Goal: Task Accomplishment & Management: Use online tool/utility

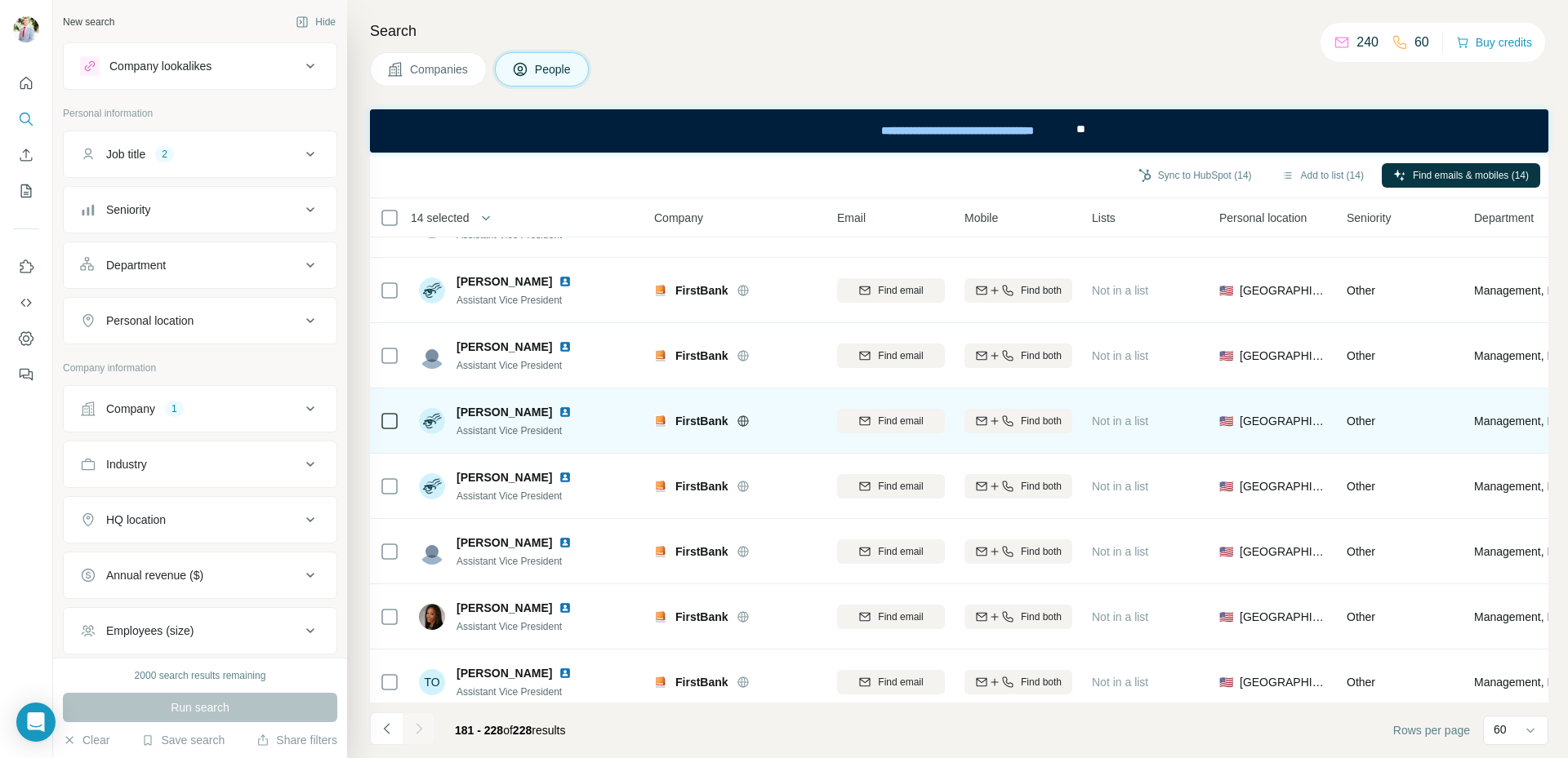
scroll to position [2678, 0]
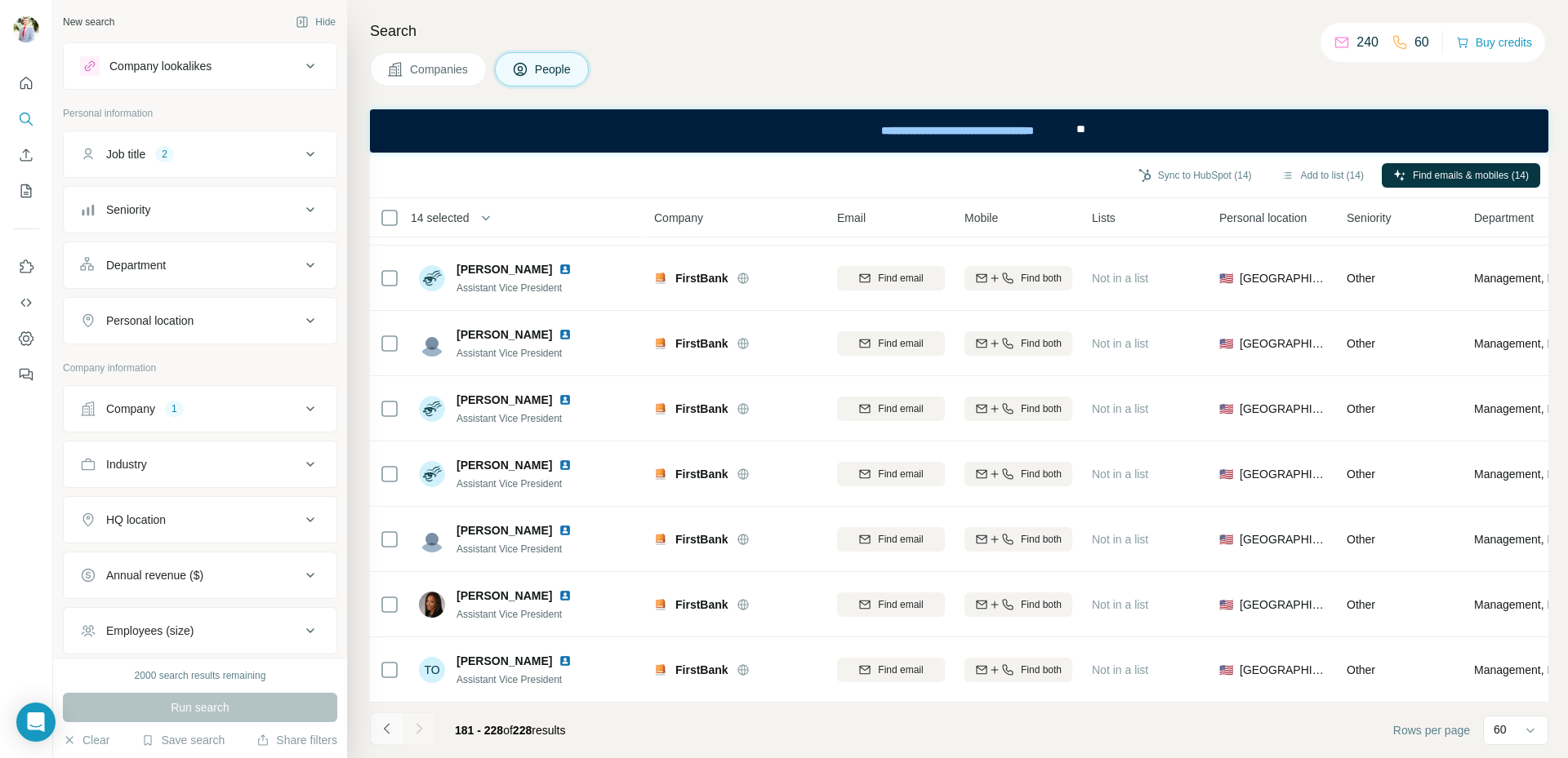
click at [395, 732] on button "Navigate to previous page" at bounding box center [386, 728] width 33 height 33
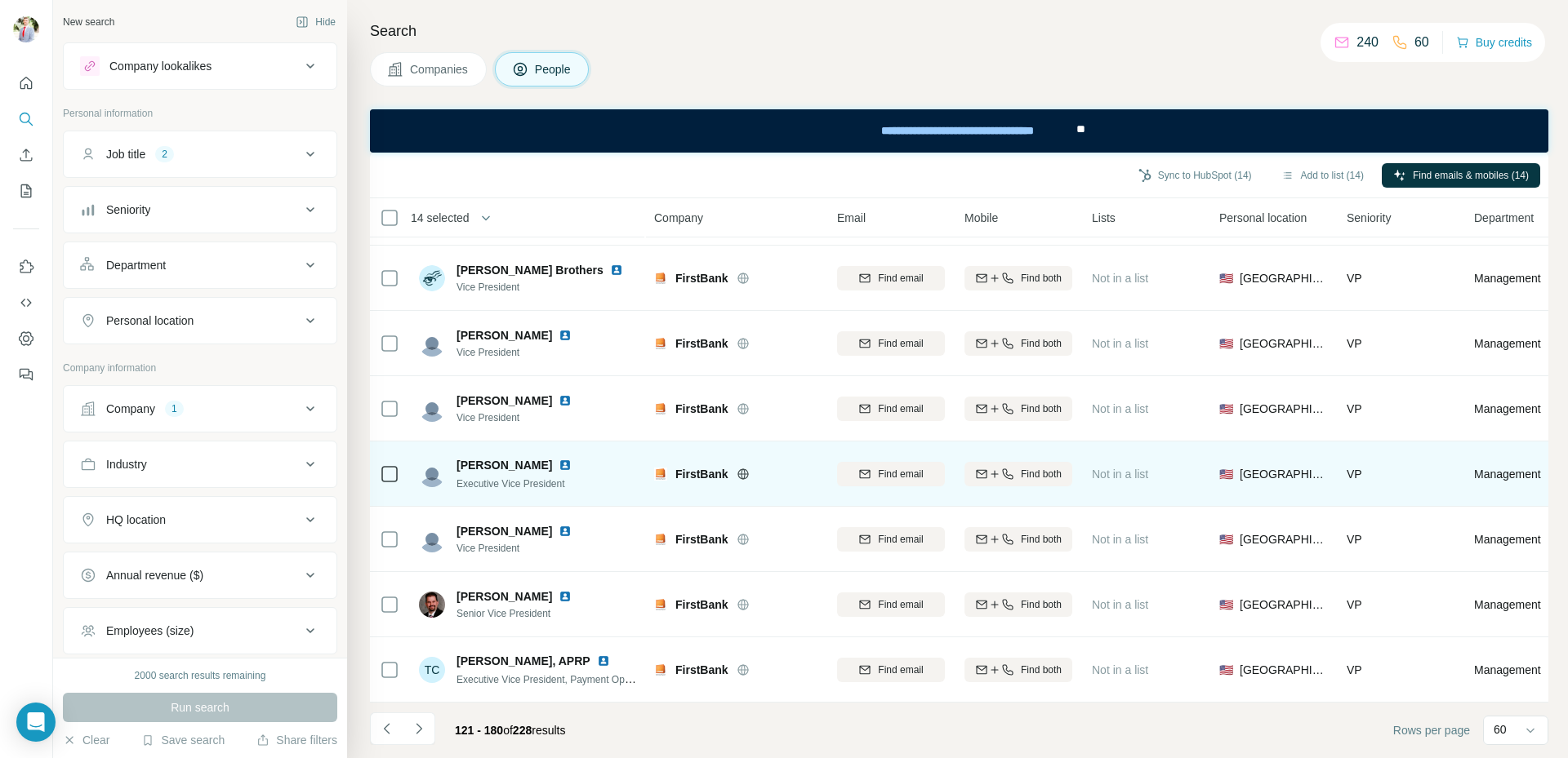
scroll to position [3461, 0]
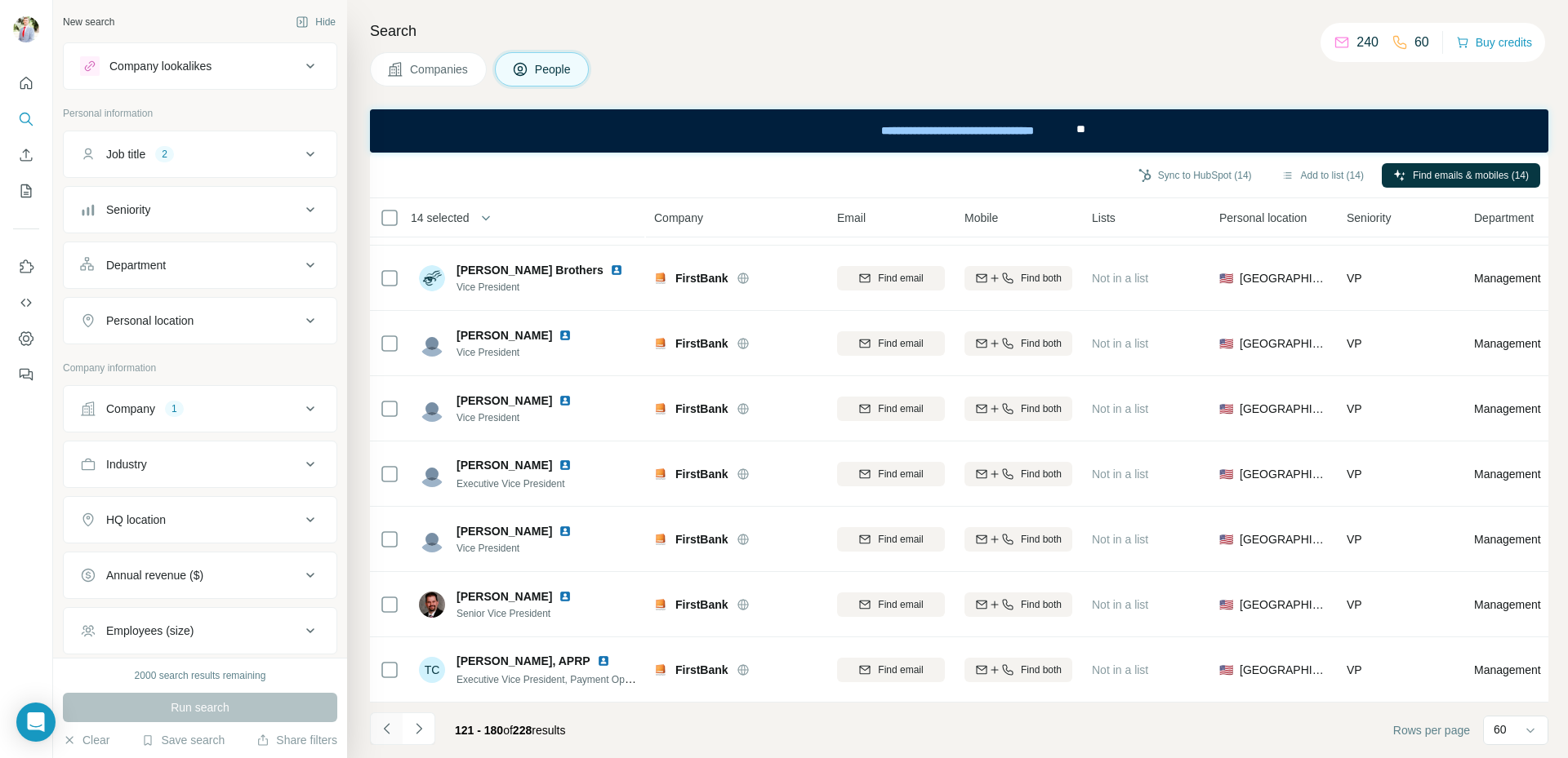
click at [389, 733] on icon "Navigate to previous page" at bounding box center [387, 728] width 16 height 16
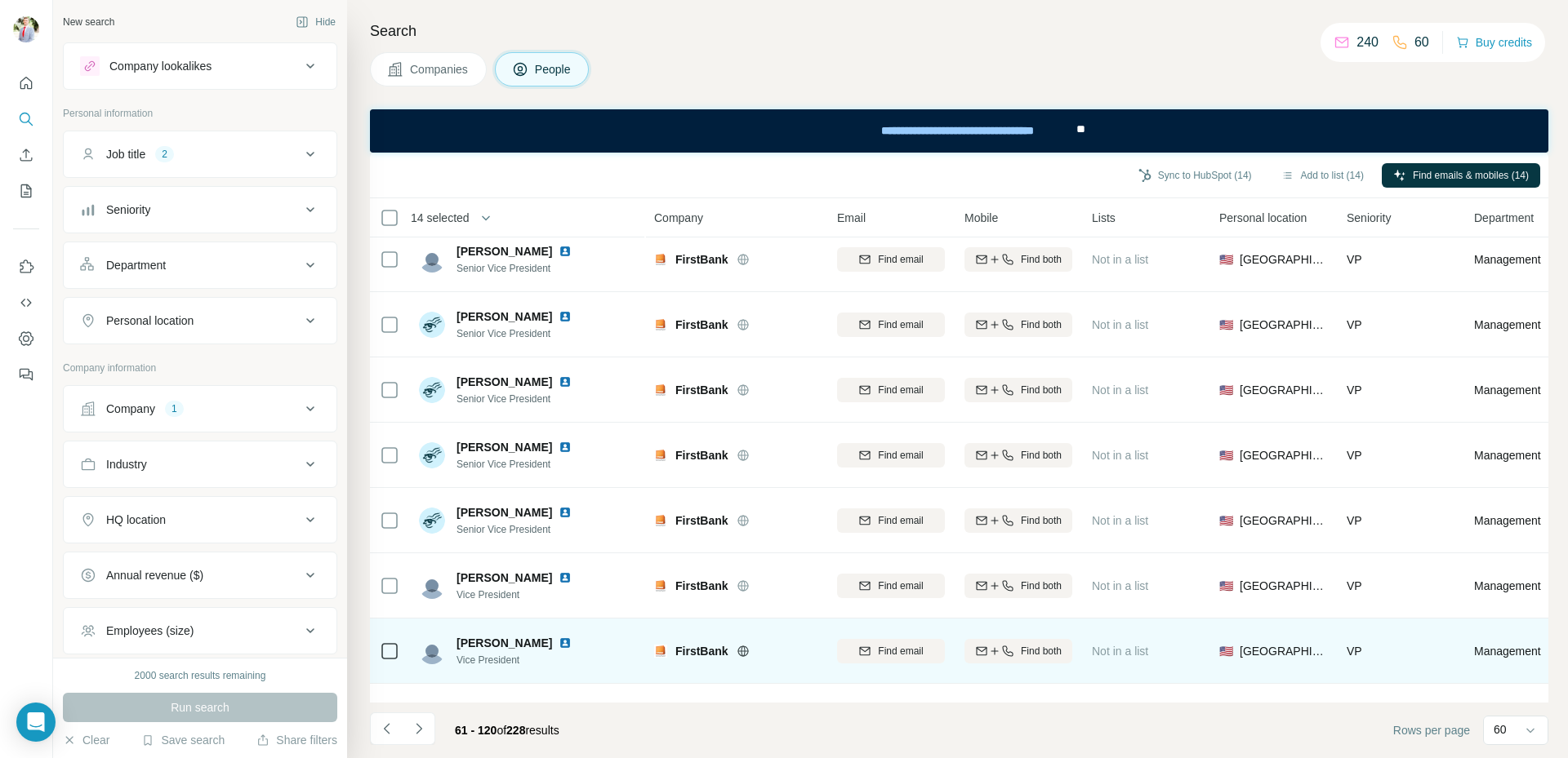
scroll to position [0, 0]
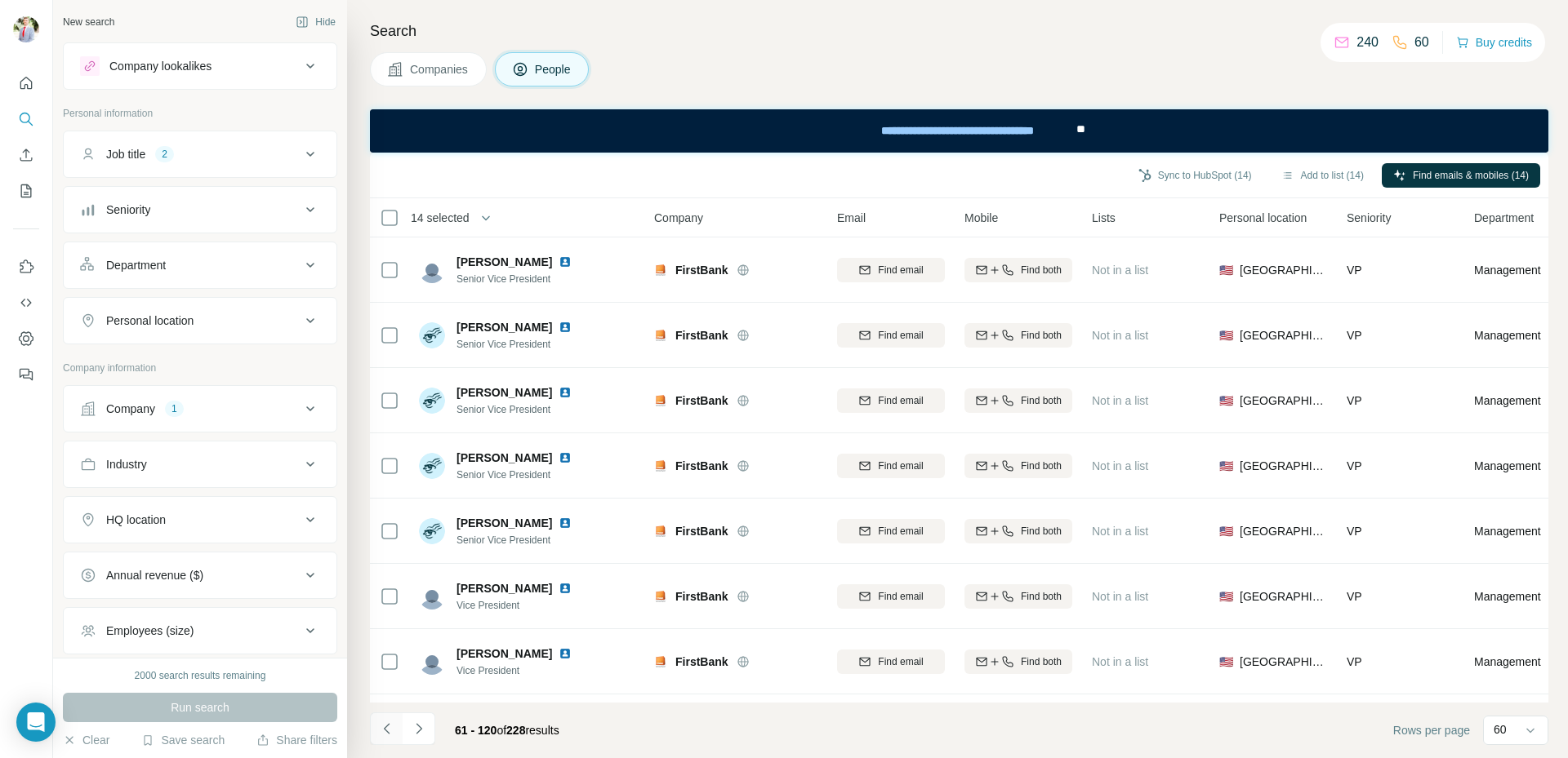
click at [388, 732] on icon "Navigate to previous page" at bounding box center [387, 728] width 16 height 16
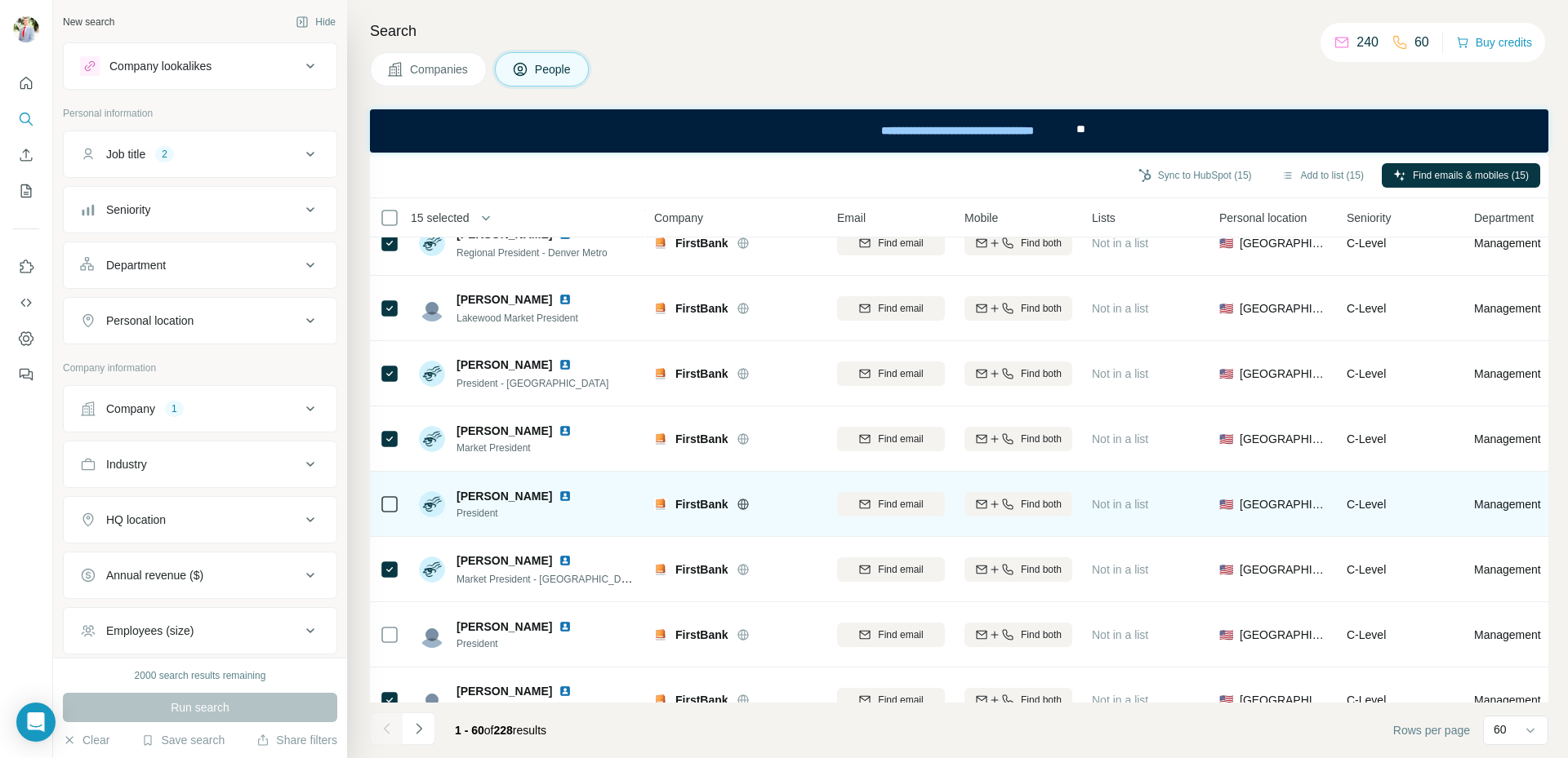
scroll to position [244, 0]
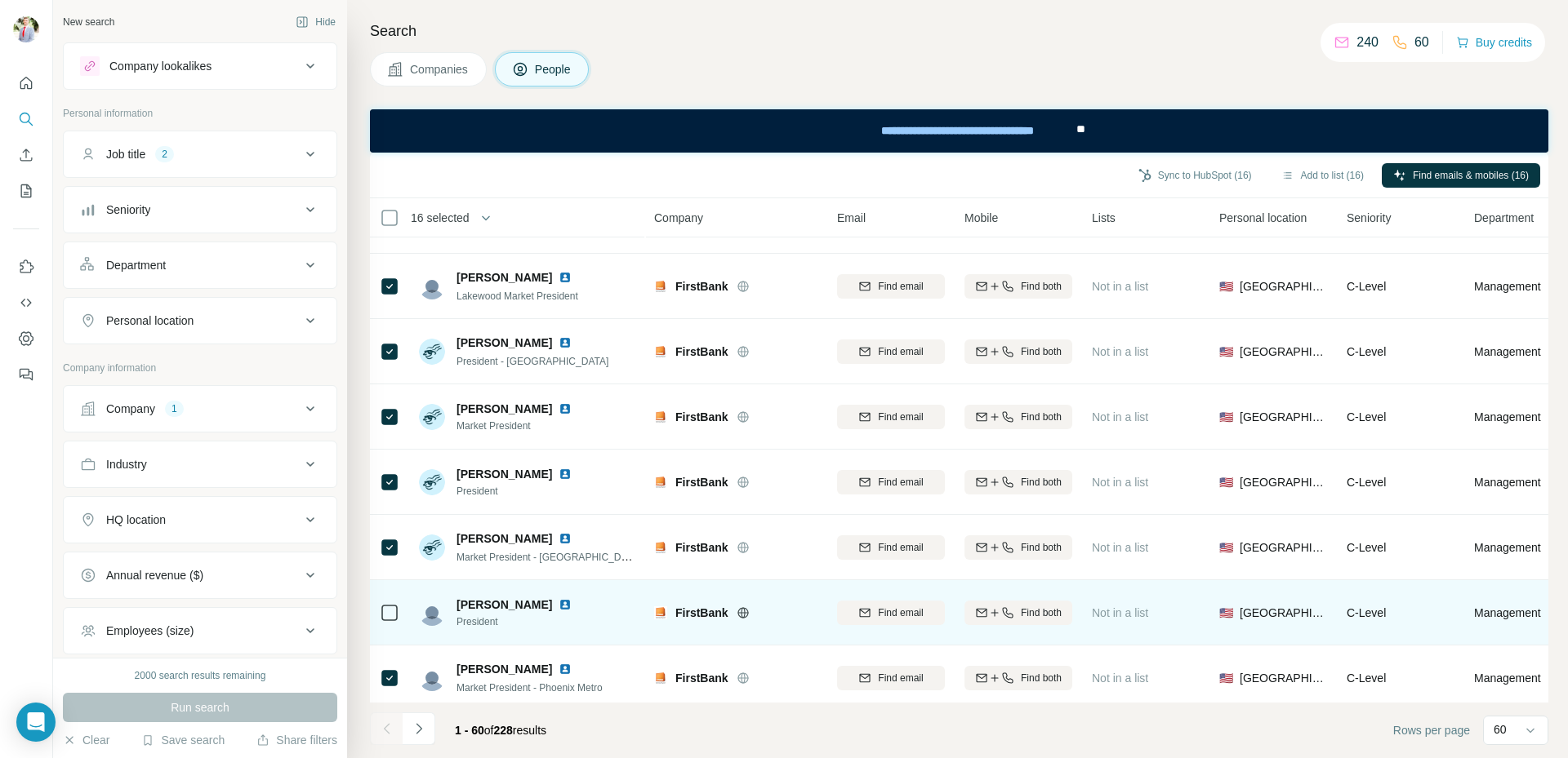
click at [381, 608] on icon at bounding box center [389, 612] width 19 height 19
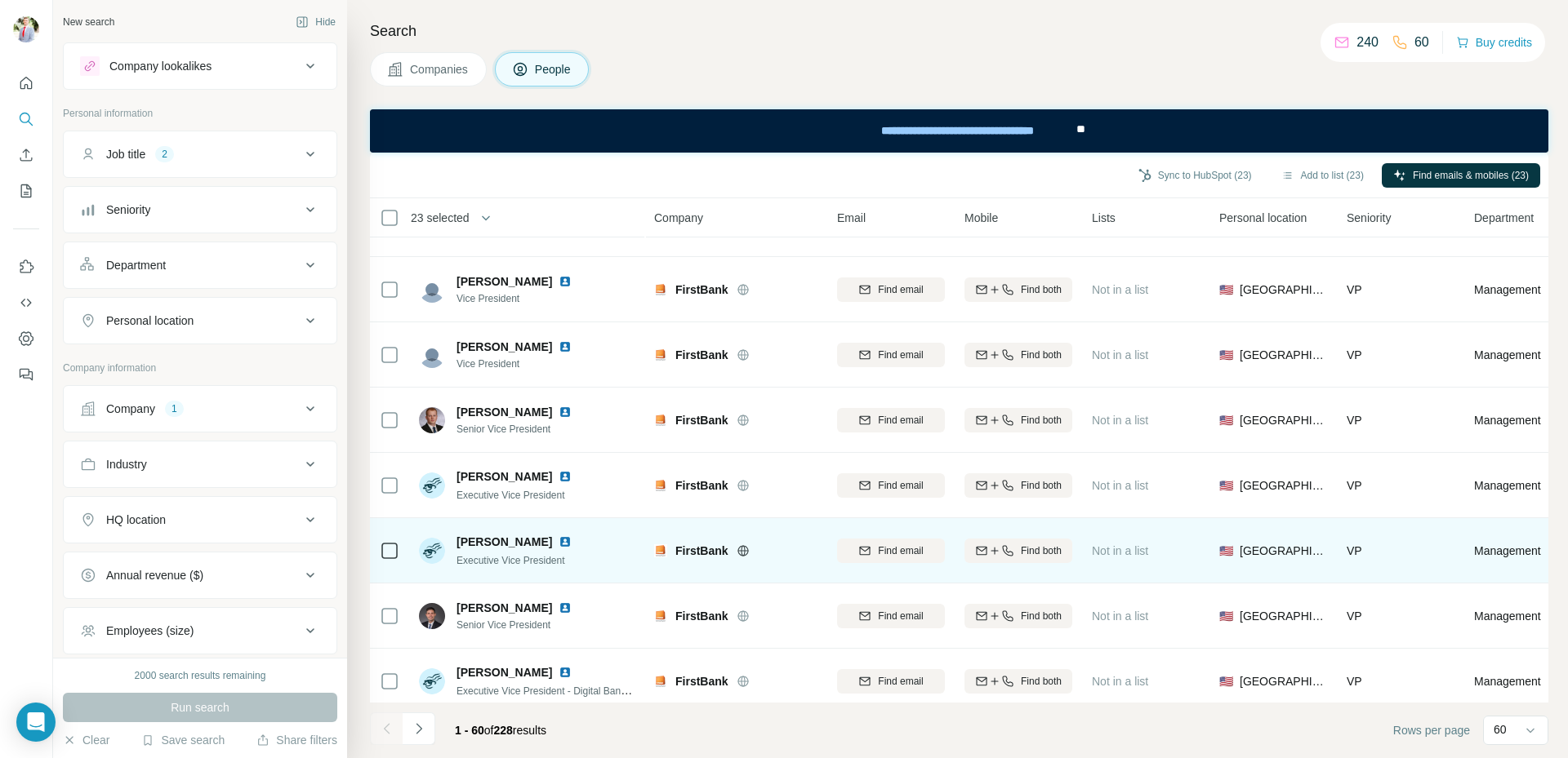
scroll to position [3461, 0]
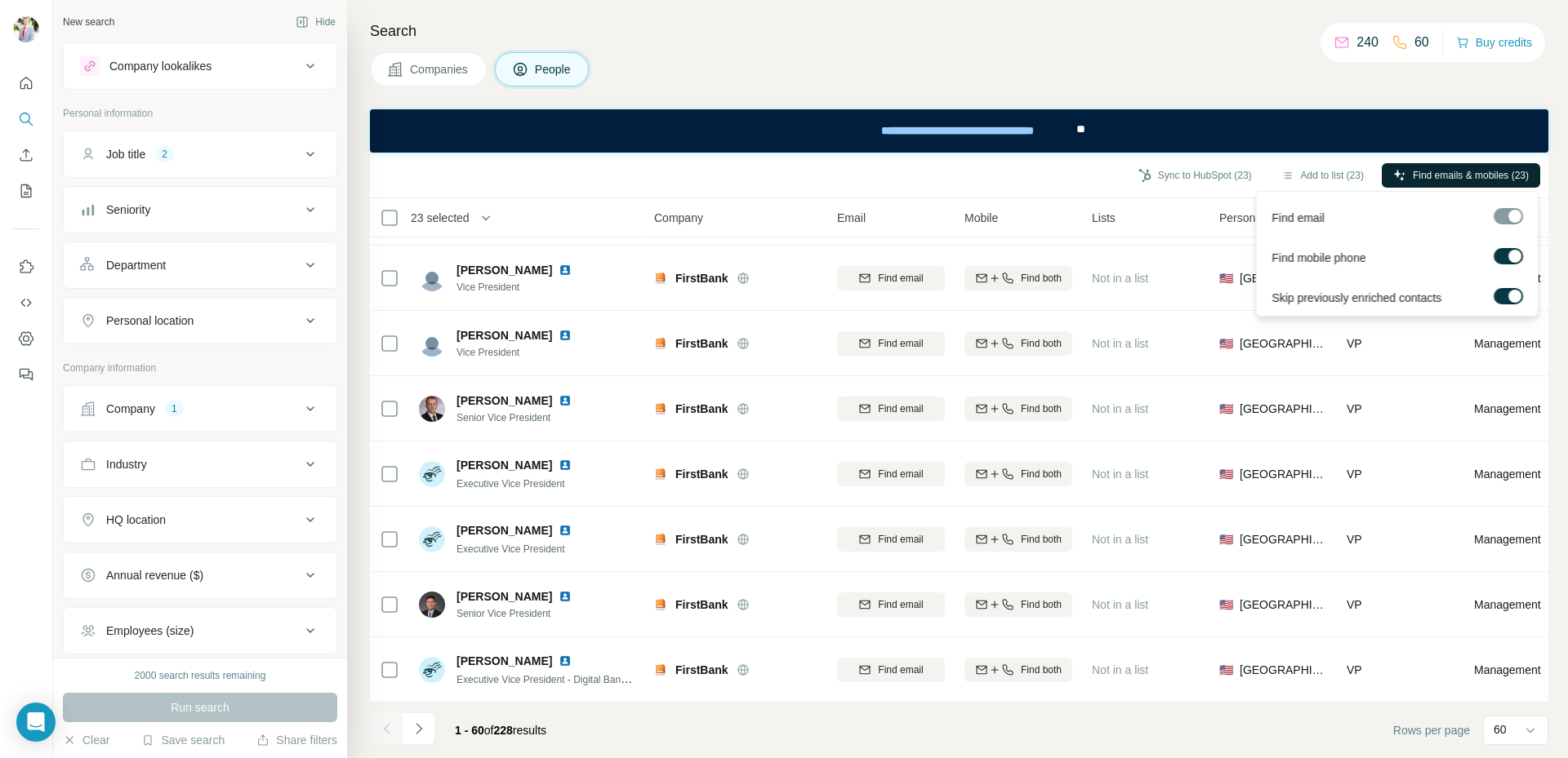
click at [1424, 177] on span "Find emails & mobiles (23)" at bounding box center [1470, 175] width 116 height 14
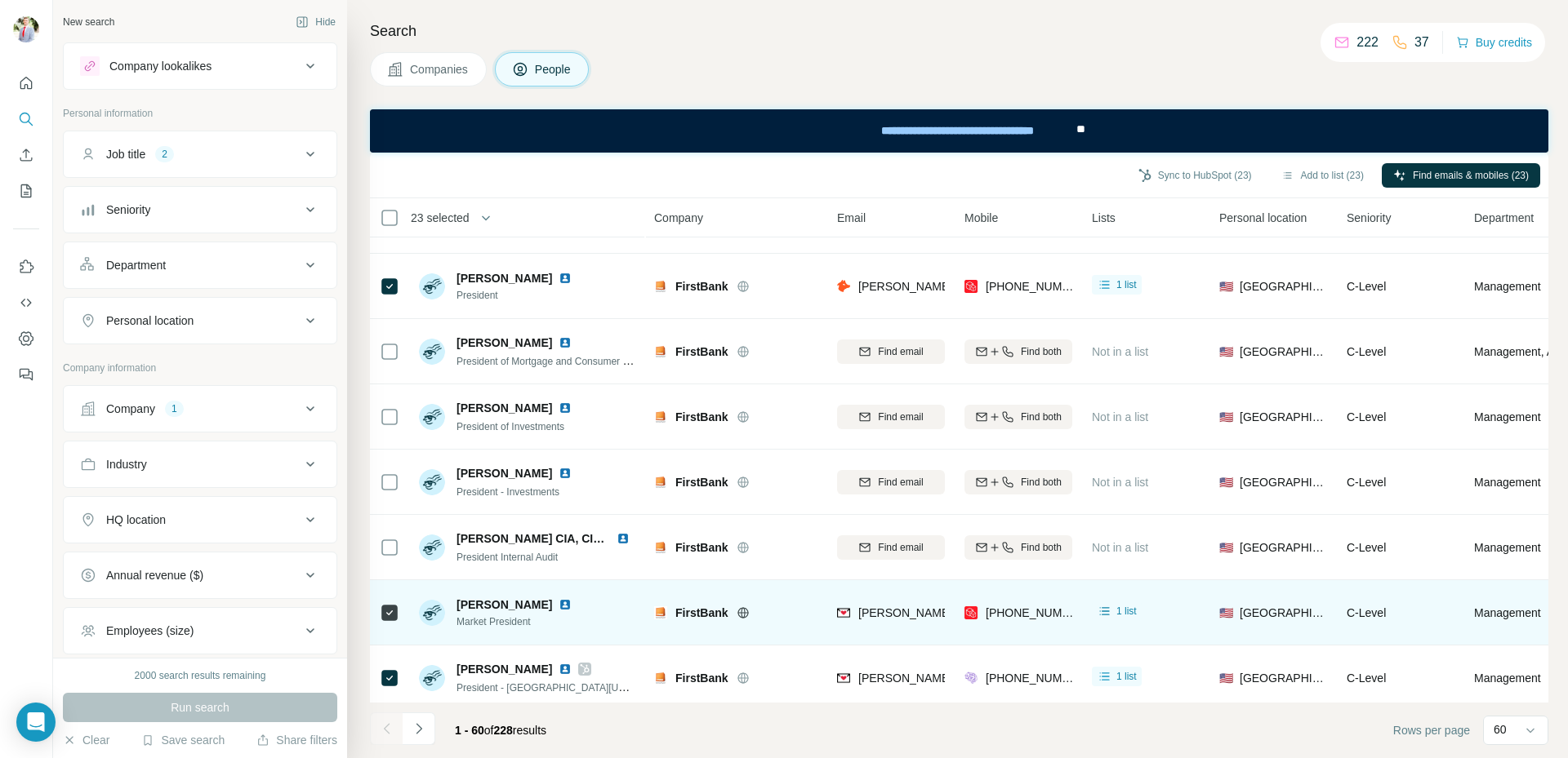
scroll to position [767, 0]
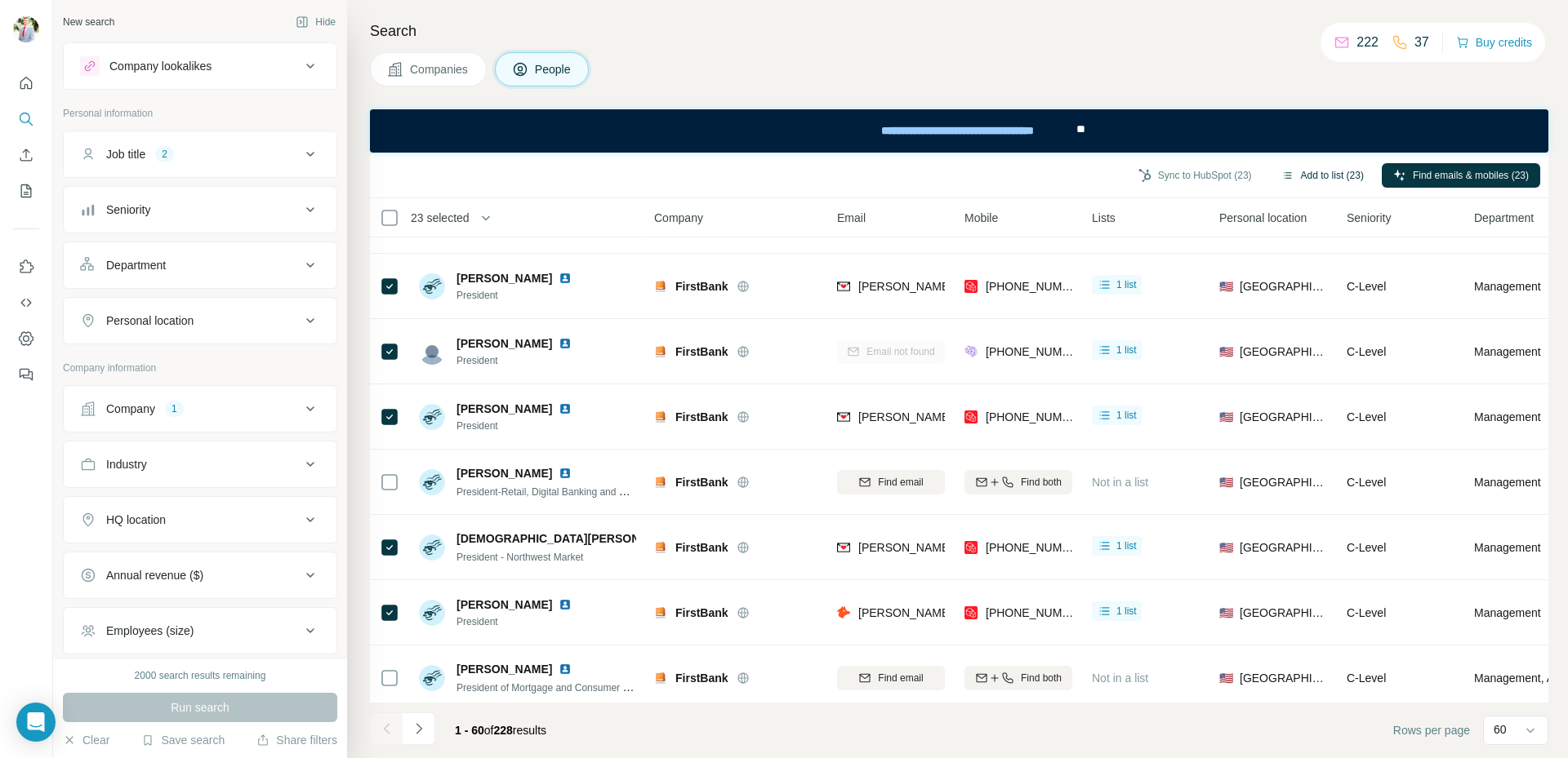
click at [1320, 171] on button "Add to list (23)" at bounding box center [1322, 175] width 105 height 25
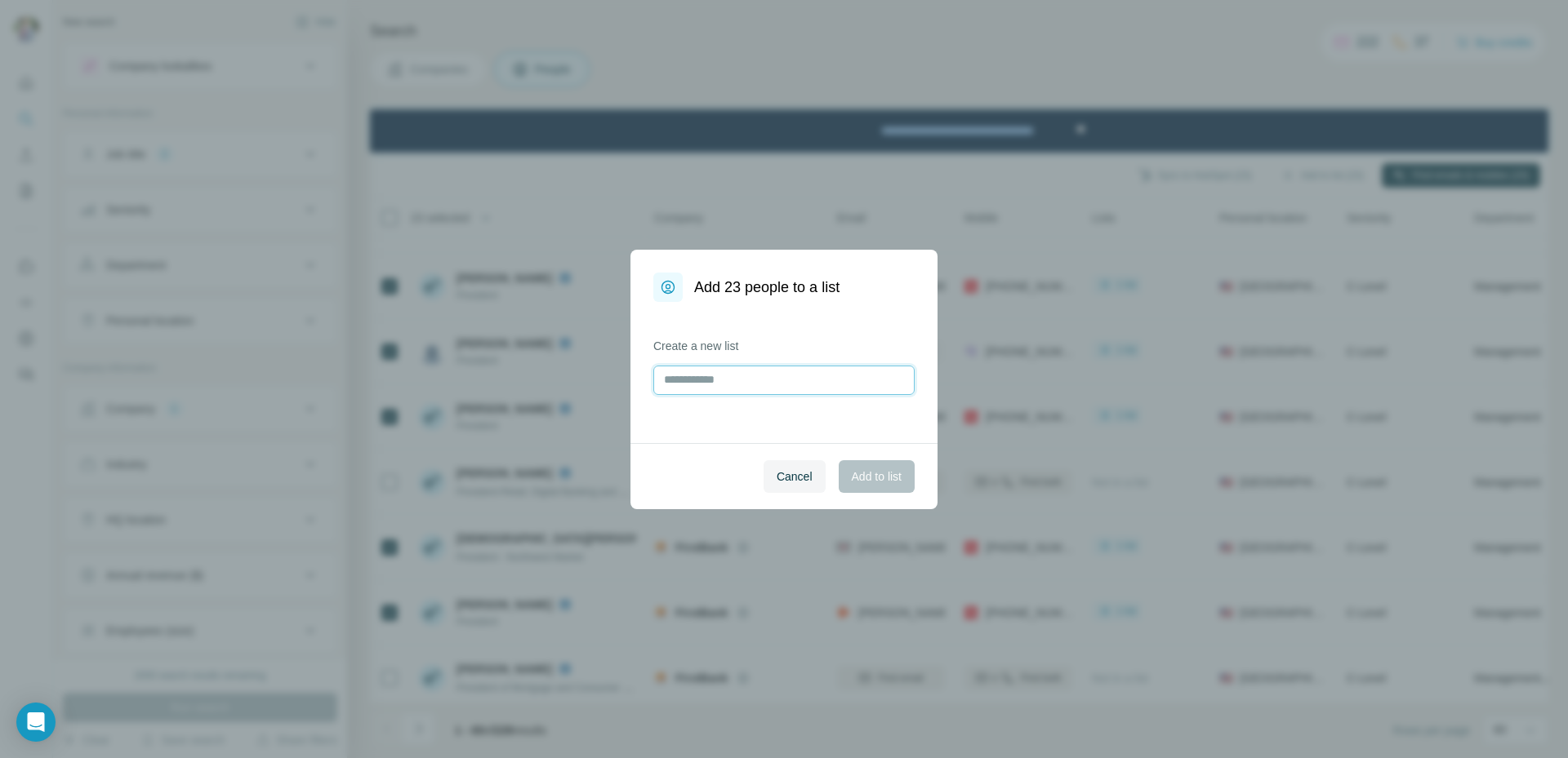
click at [752, 378] on input "text" at bounding box center [784, 380] width 261 height 30
type input "**********"
click at [875, 475] on span "Add to list" at bounding box center [876, 476] width 50 height 16
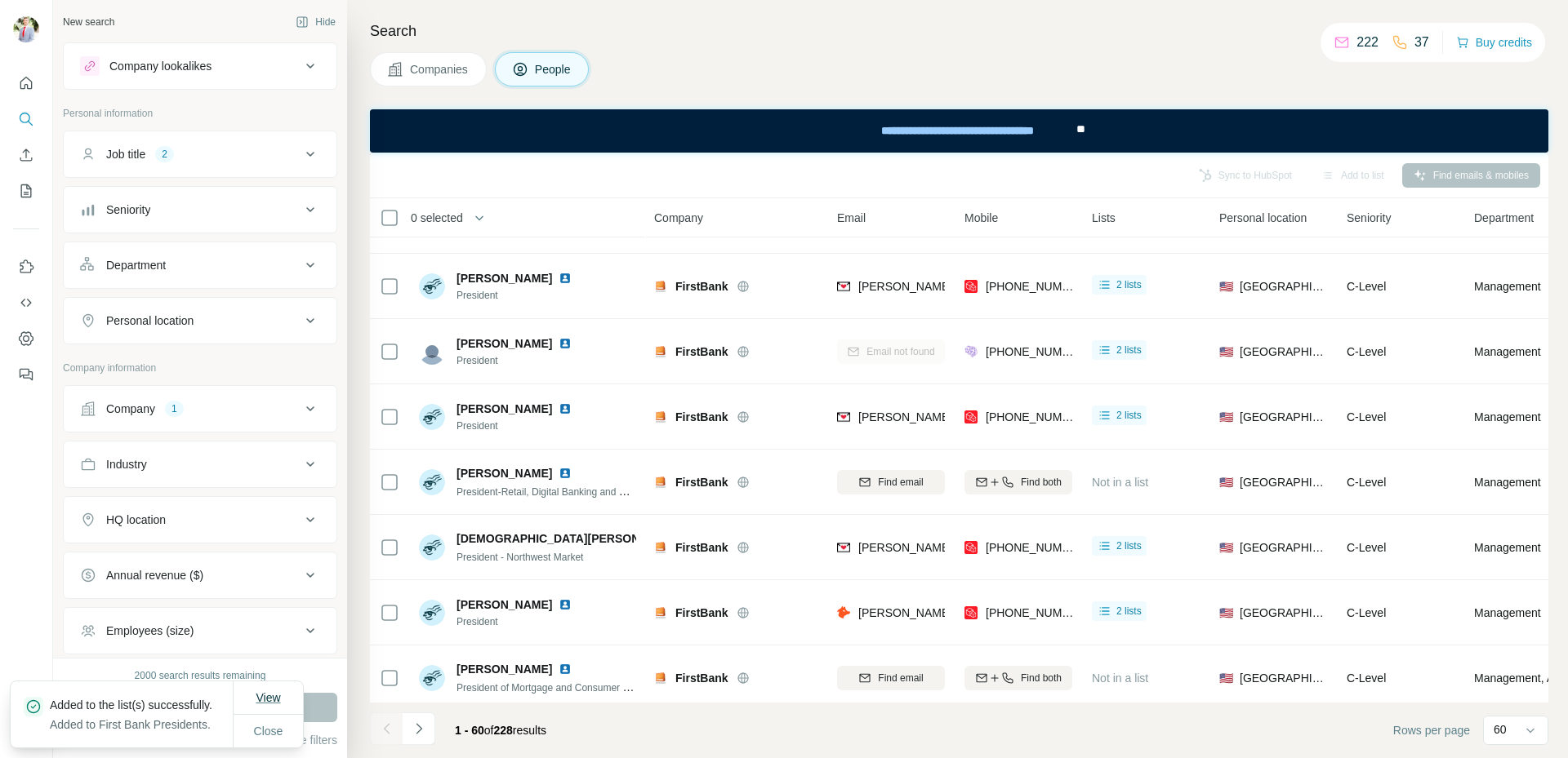
click at [272, 689] on span "View" at bounding box center [267, 697] width 25 height 16
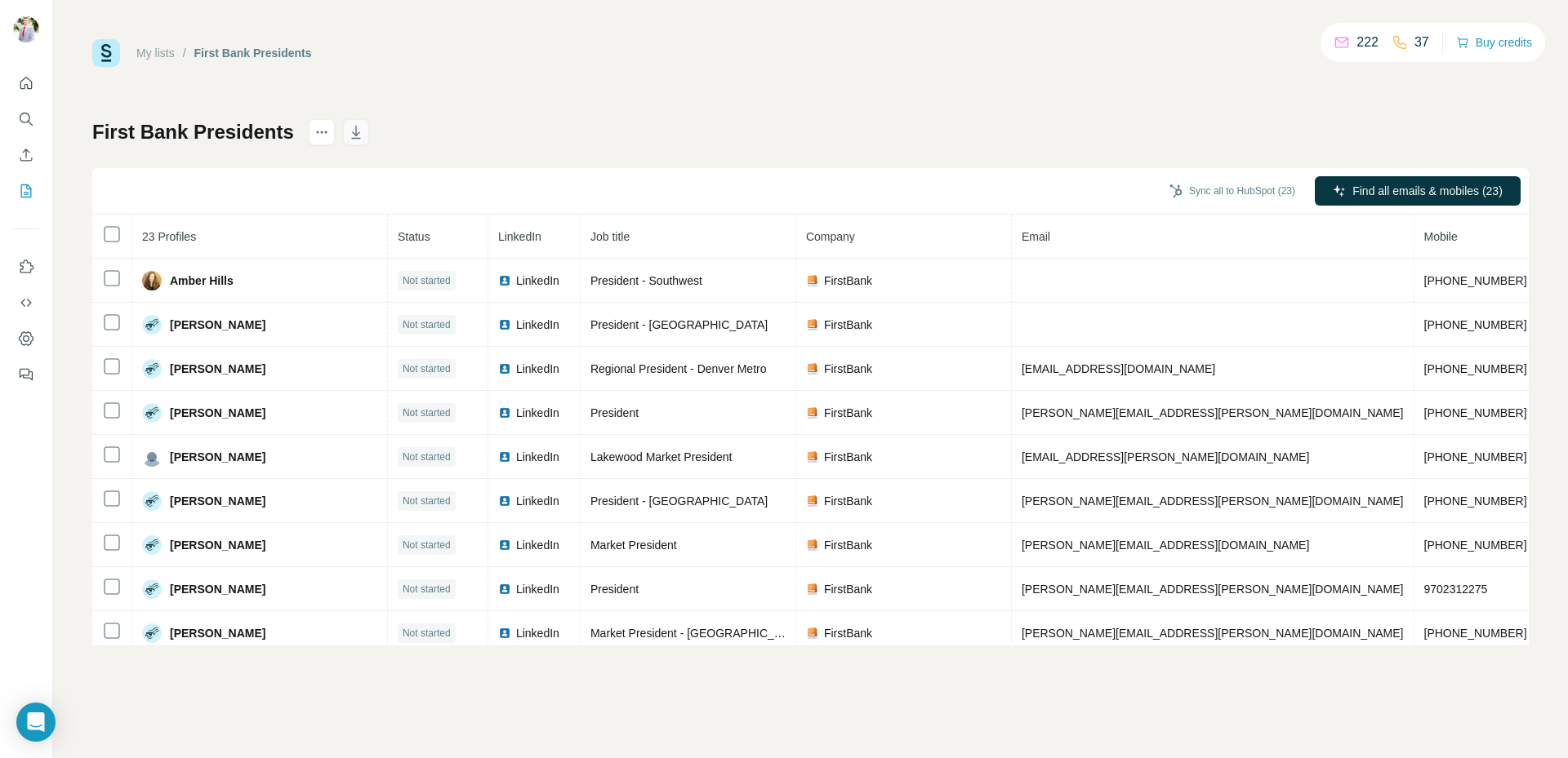
click at [358, 132] on icon "button" at bounding box center [355, 132] width 16 height 16
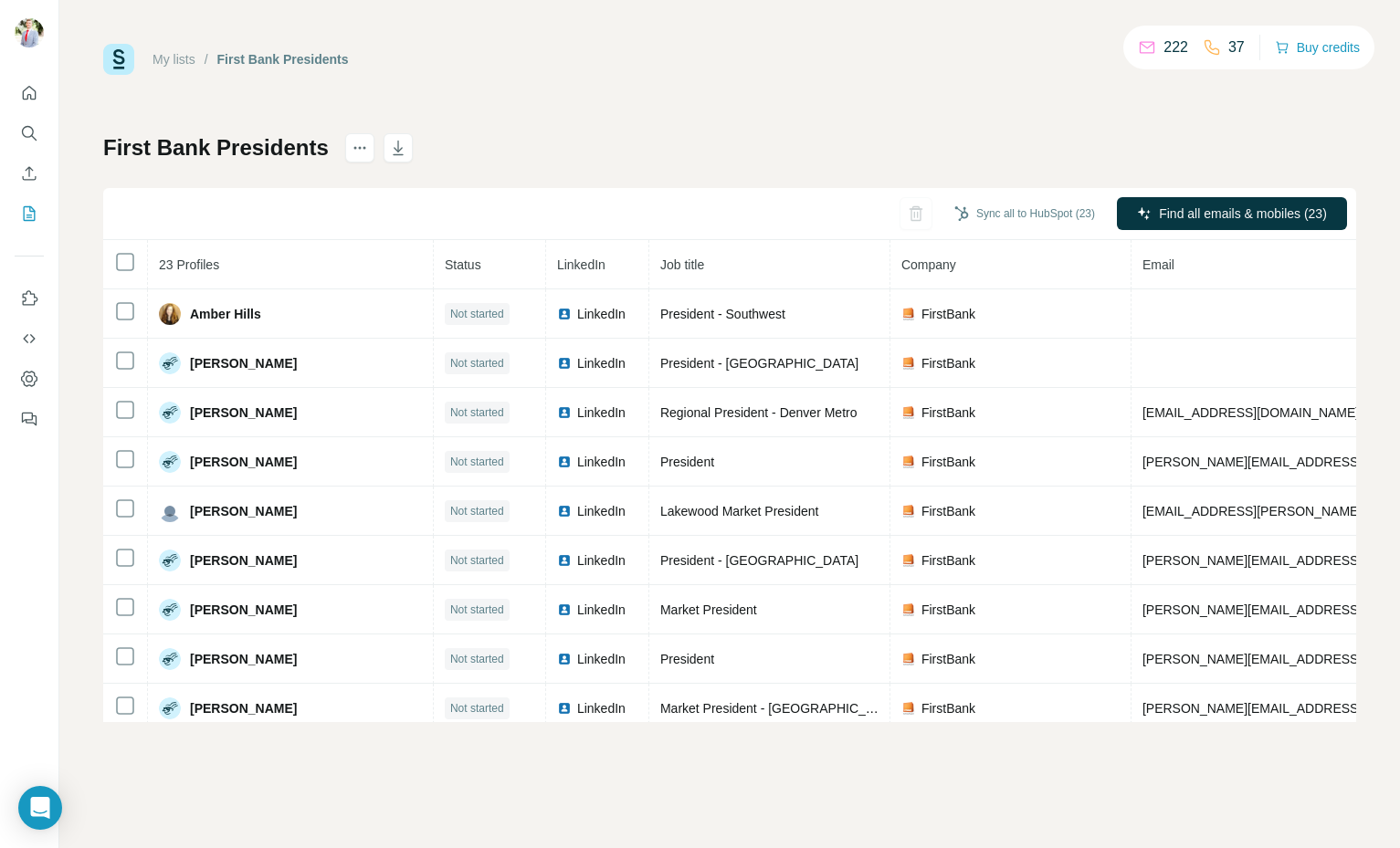
click at [813, 847] on html "My lists / First Bank Presidents 222 37 Buy credits First Bank Presidents Sync …" at bounding box center [700, 424] width 1400 height 848
click at [27, 136] on icon "Search" at bounding box center [28, 132] width 18 height 18
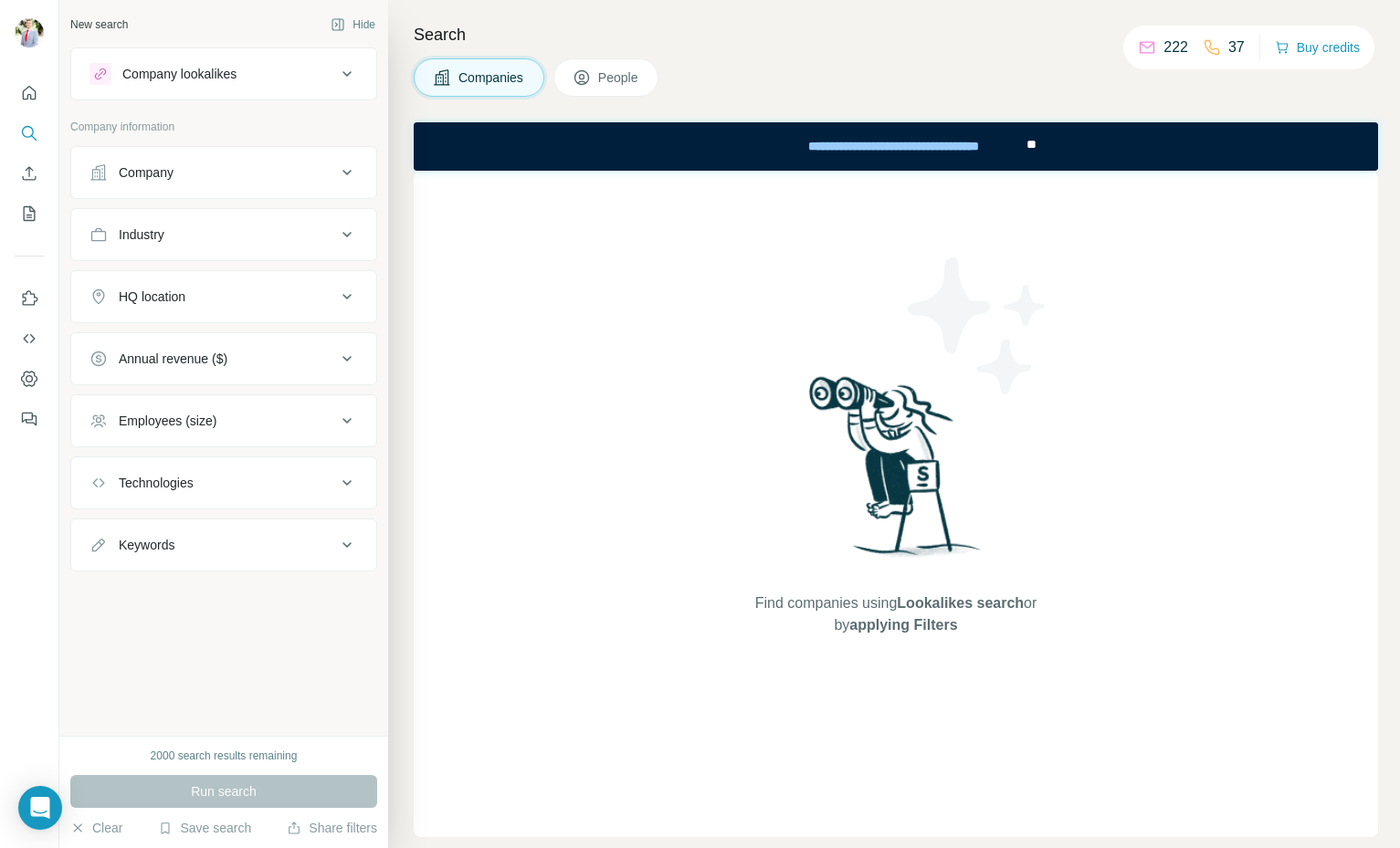
click at [611, 77] on span "People" at bounding box center [619, 77] width 42 height 18
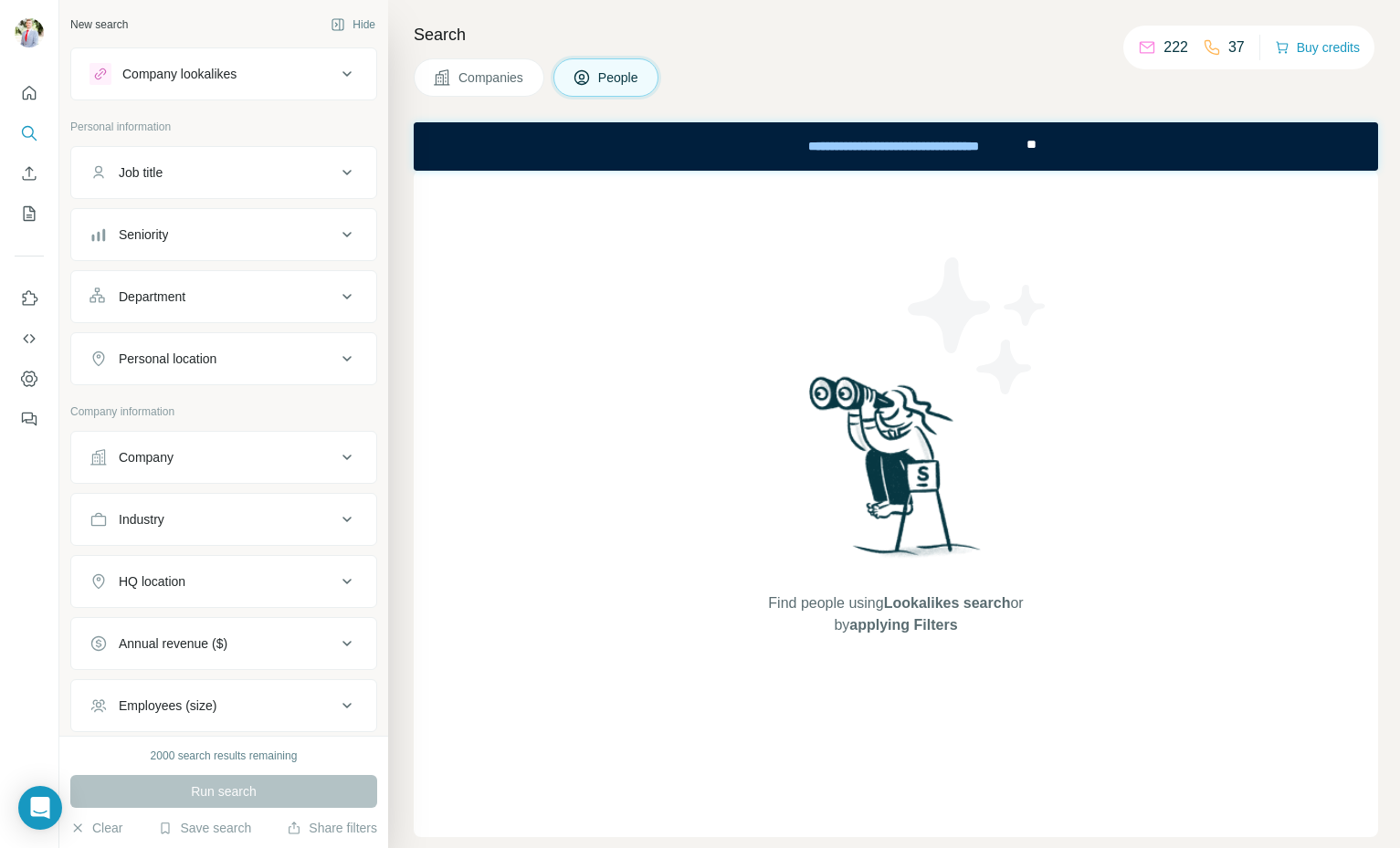
click at [228, 161] on button "Job title" at bounding box center [223, 172] width 305 height 44
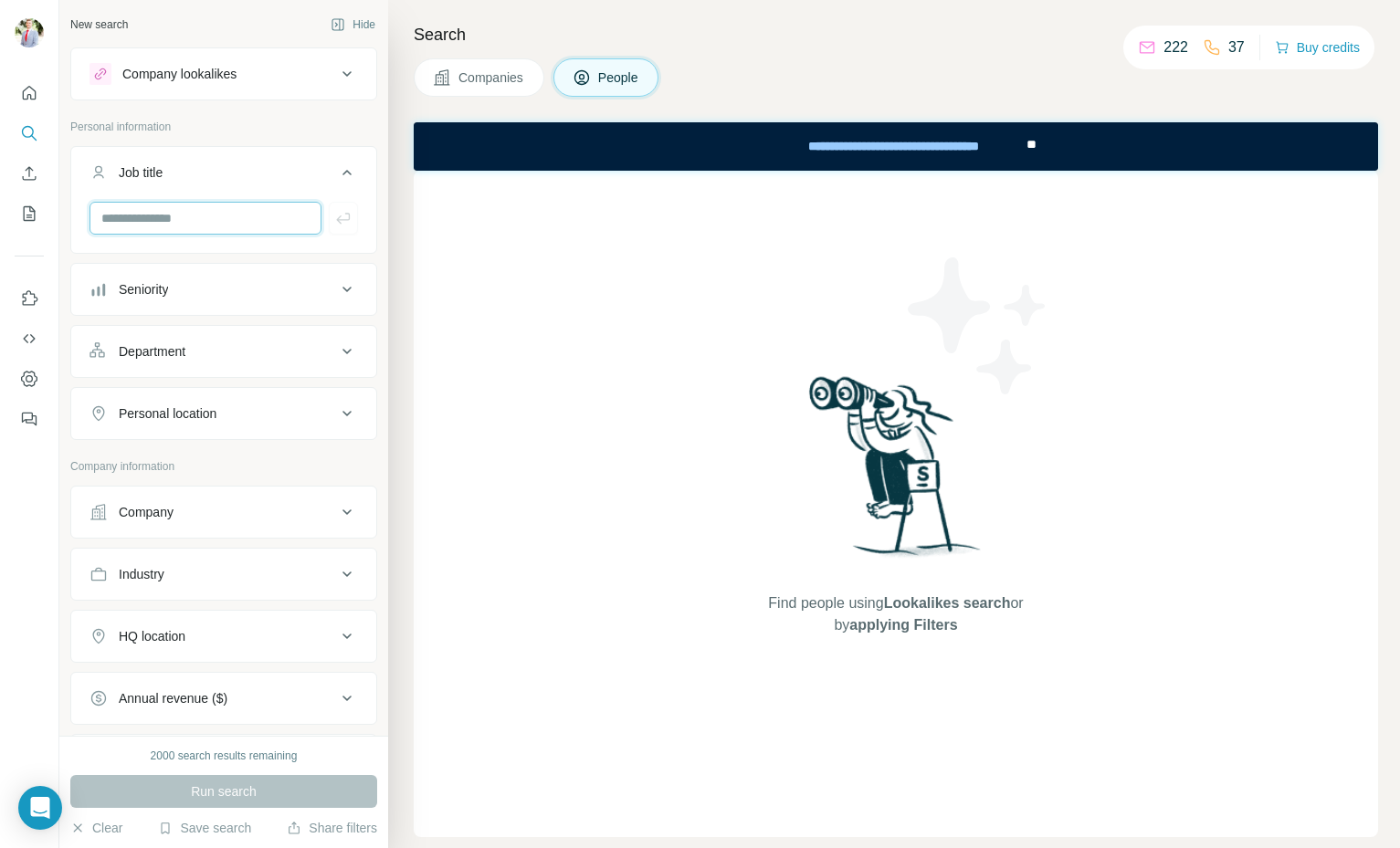
click at [230, 218] on input "text" at bounding box center [205, 218] width 232 height 33
type input "*********"
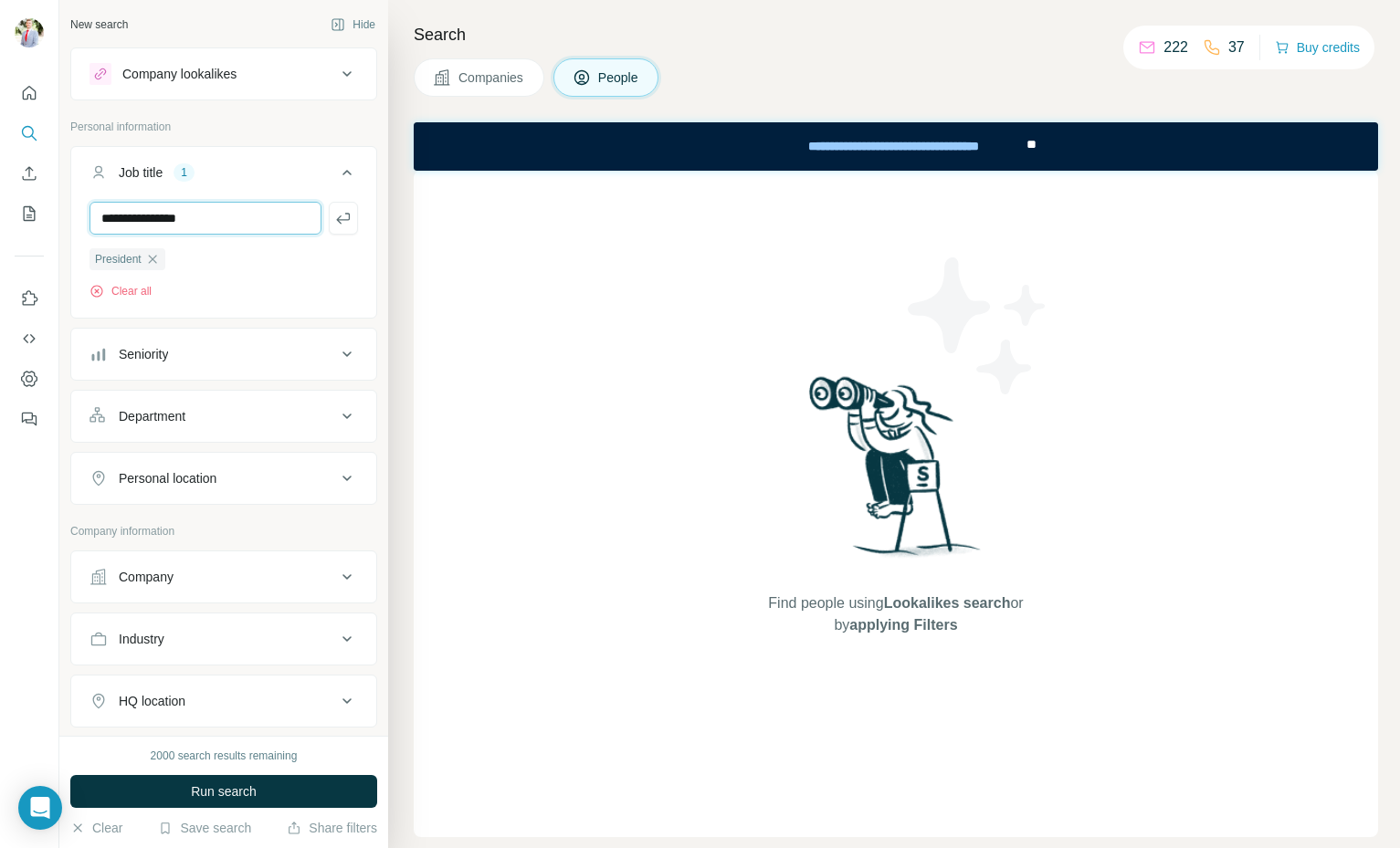
type input "**********"
click at [211, 576] on div "Company" at bounding box center [213, 576] width 247 height 18
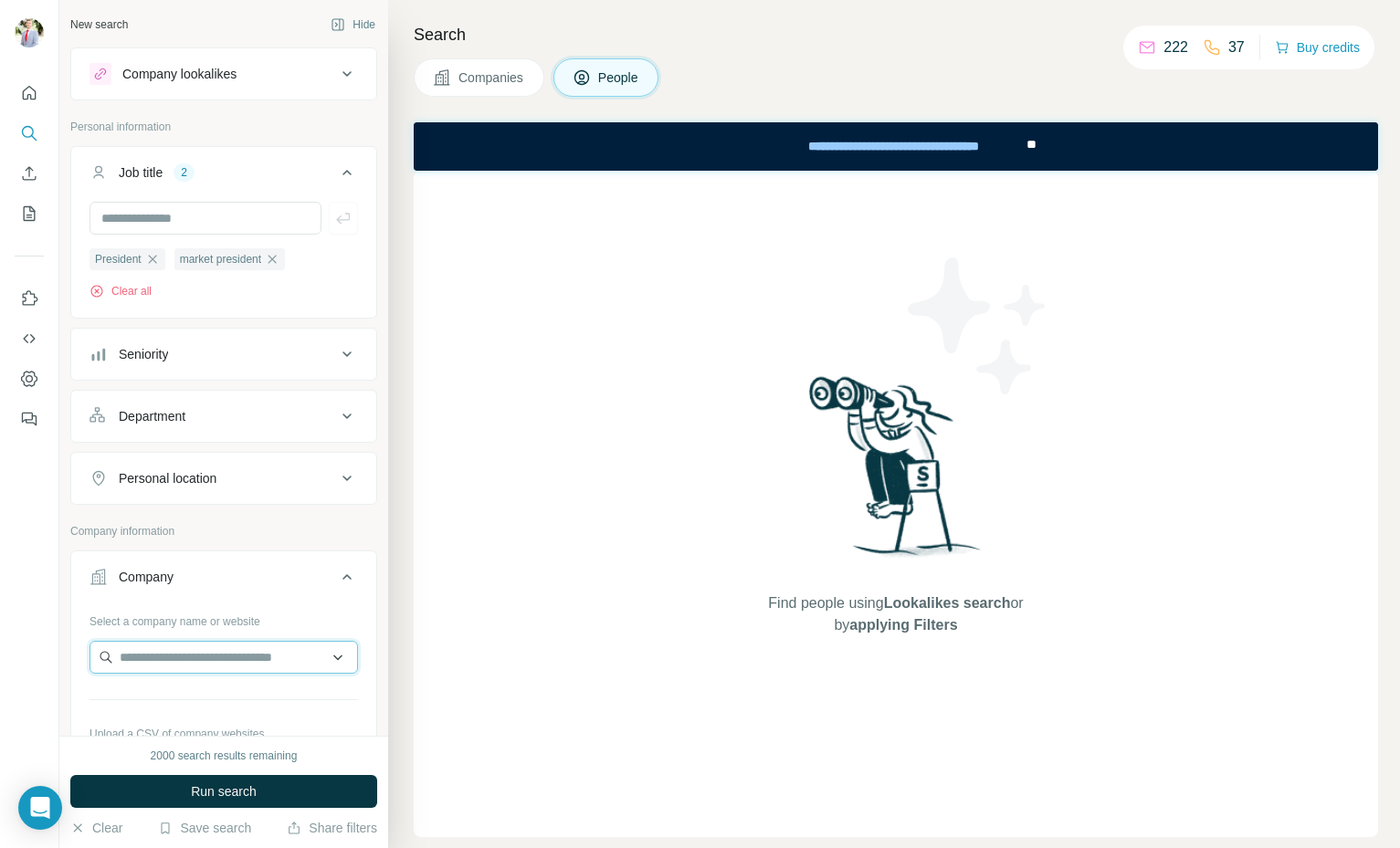
click at [186, 662] on input "text" at bounding box center [224, 657] width 269 height 33
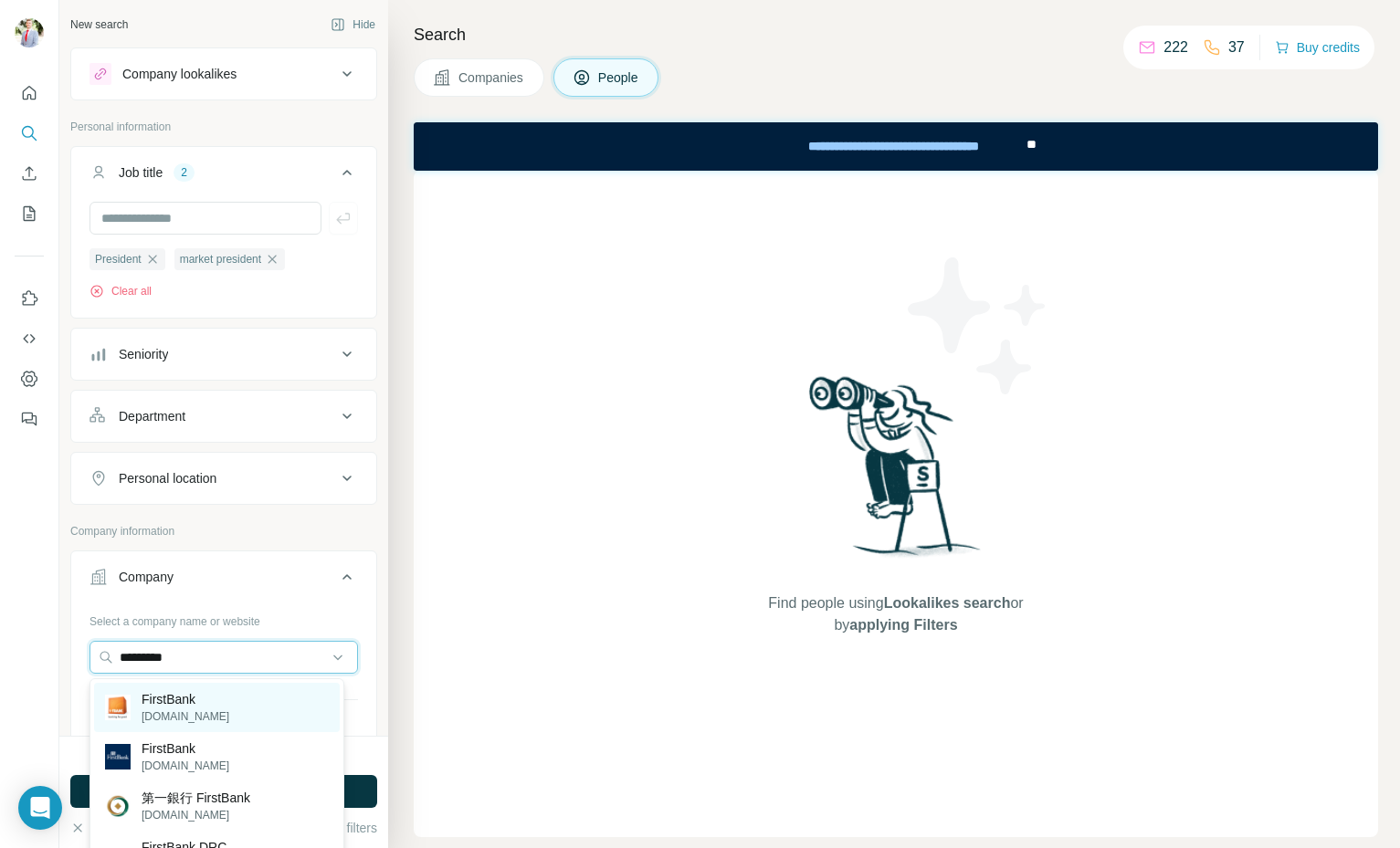
type input "*********"
click at [220, 705] on div "FirstBank [DOMAIN_NAME]" at bounding box center [217, 708] width 246 height 49
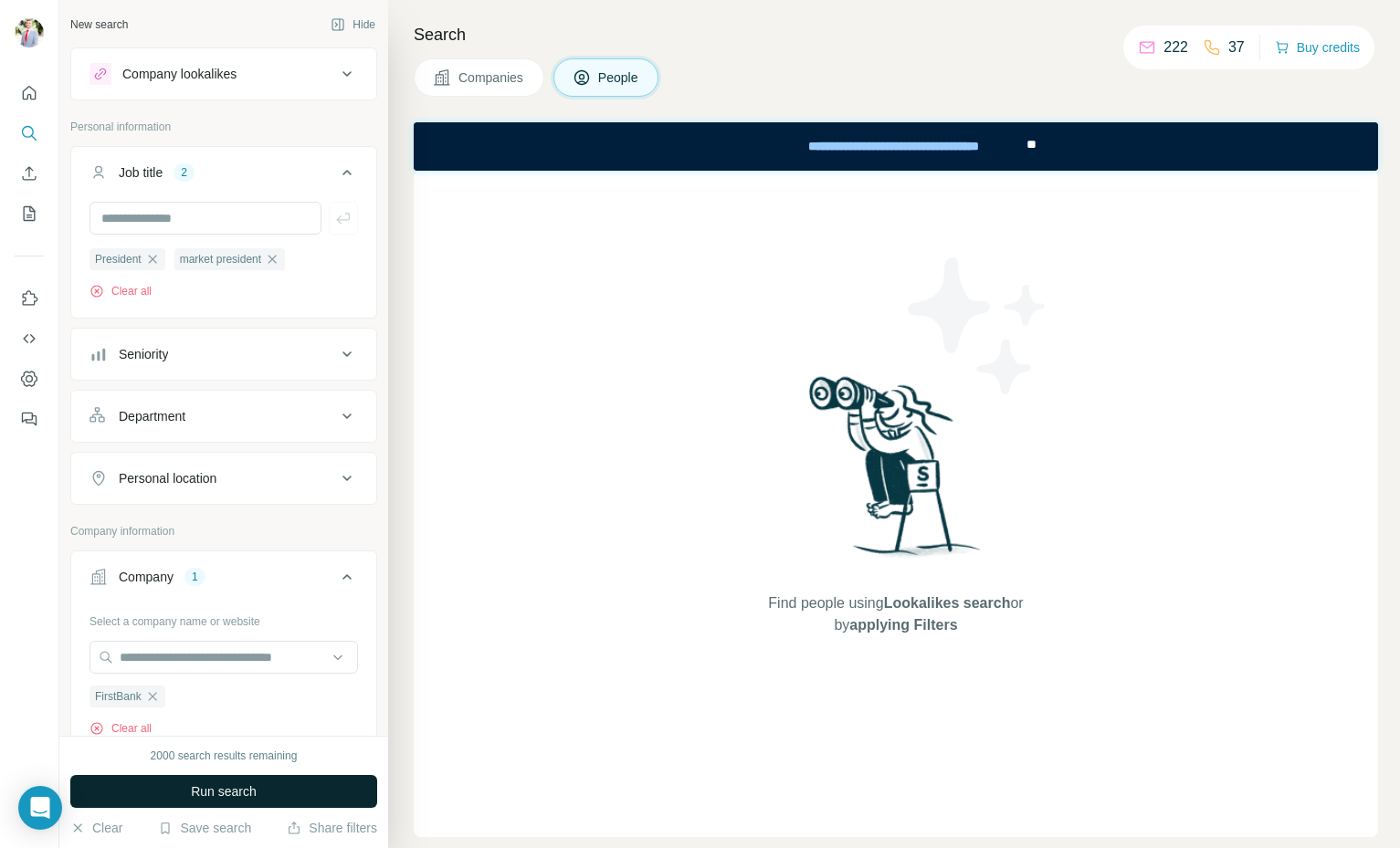
click at [315, 801] on button "Run search" at bounding box center [223, 791] width 307 height 33
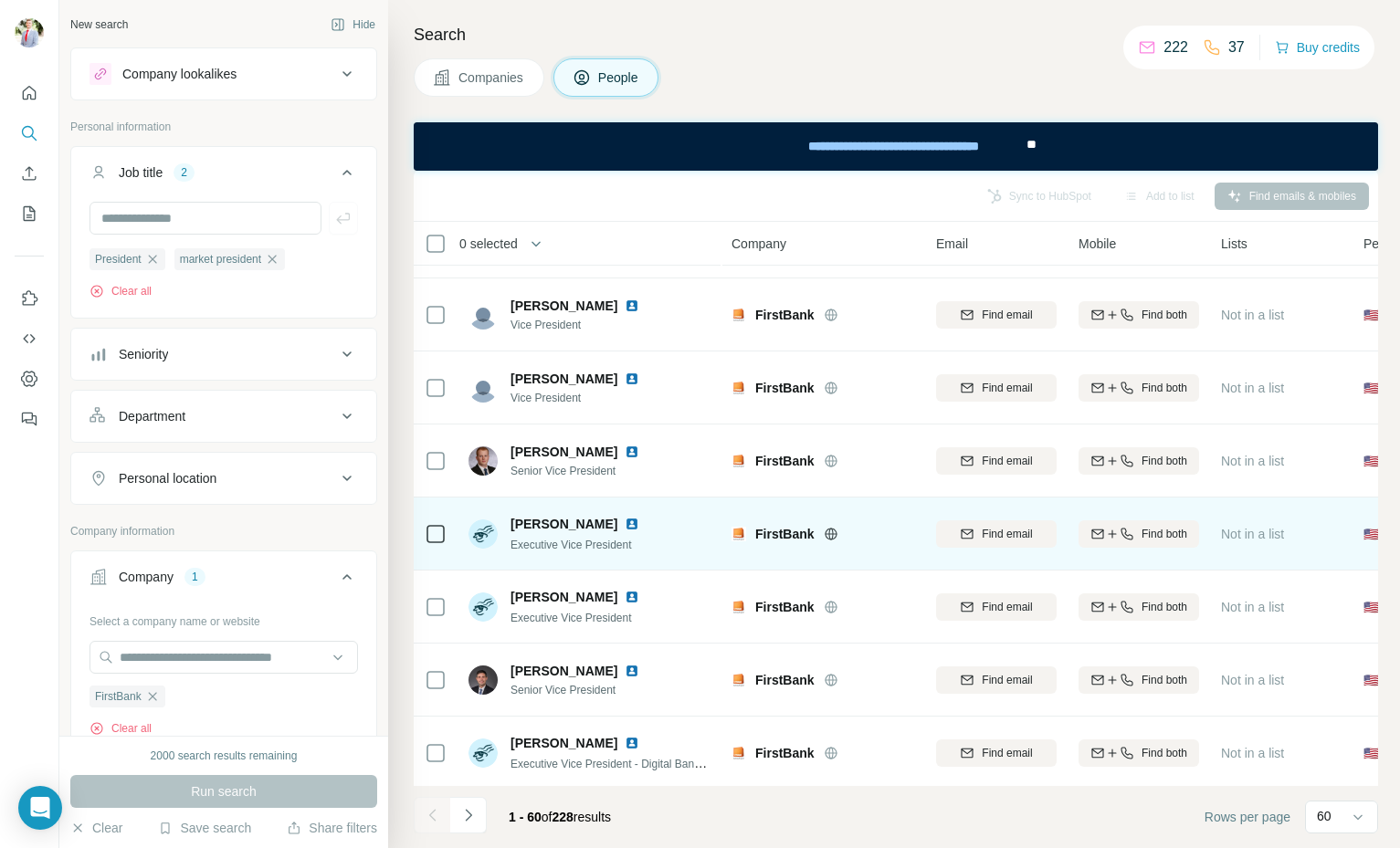
scroll to position [3872, 0]
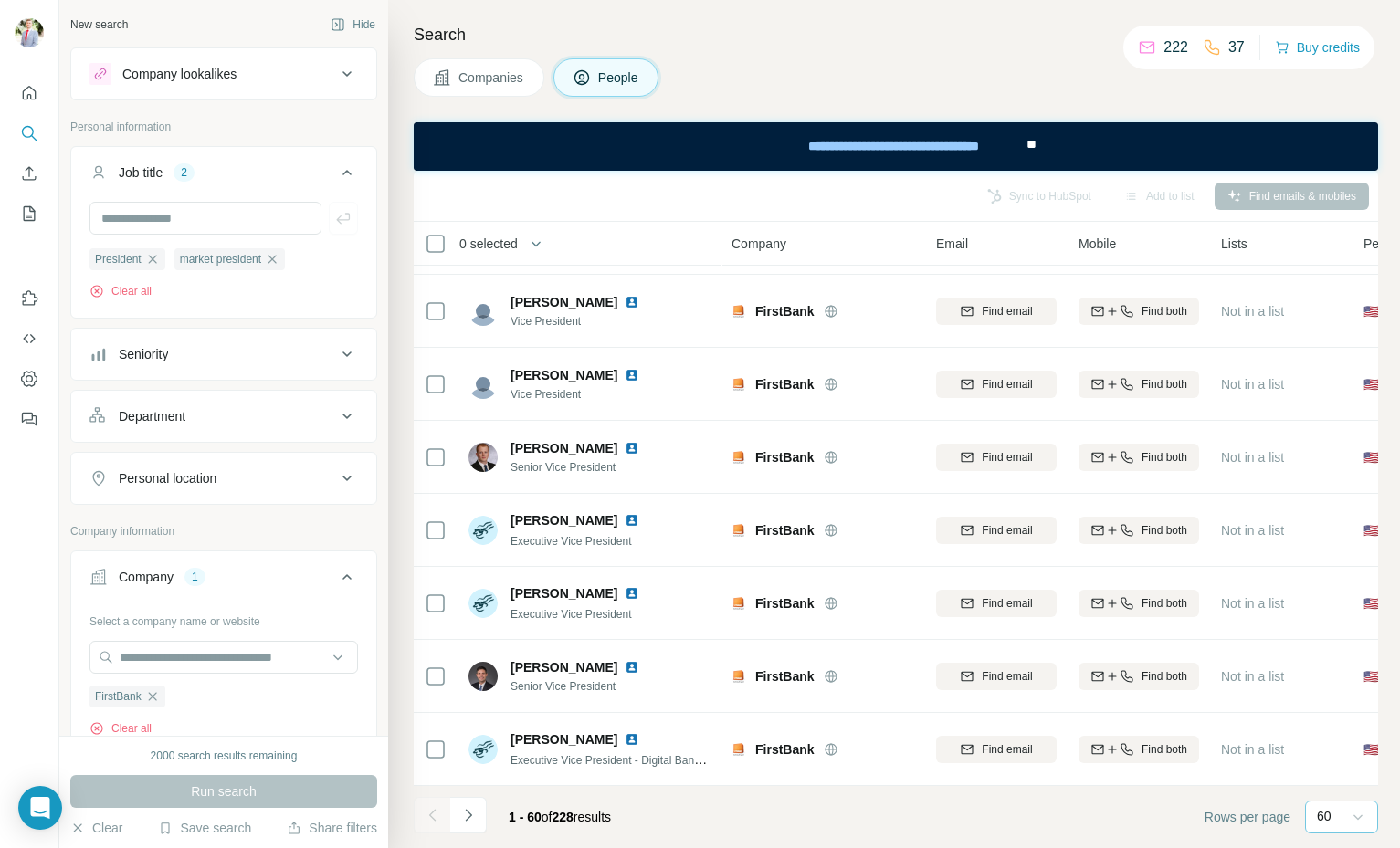
click at [1361, 817] on icon at bounding box center [1357, 817] width 18 height 18
click at [1360, 819] on icon at bounding box center [1358, 819] width 9 height 6
click at [472, 817] on icon "Navigate to next page" at bounding box center [468, 815] width 18 height 18
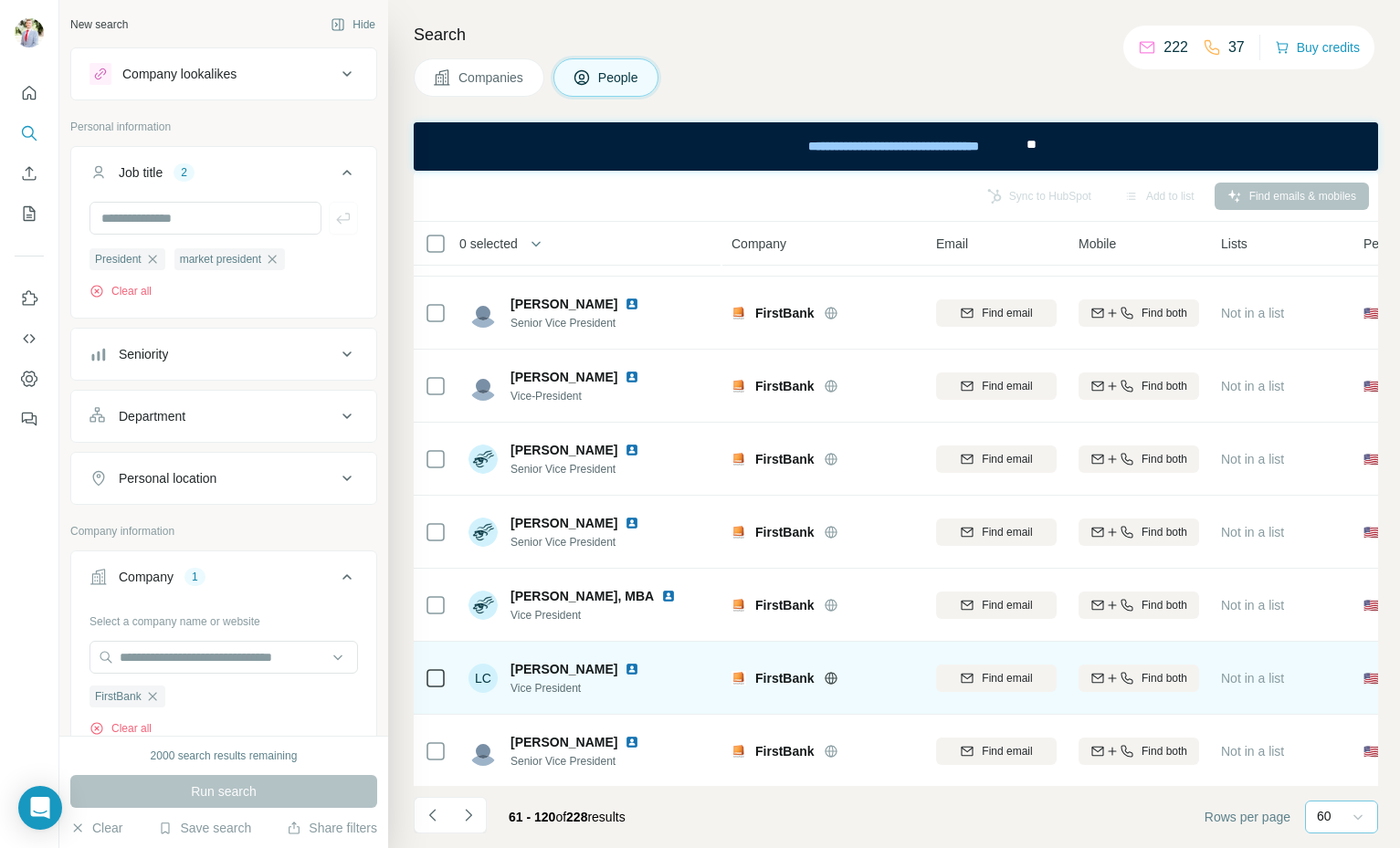
scroll to position [3872, 0]
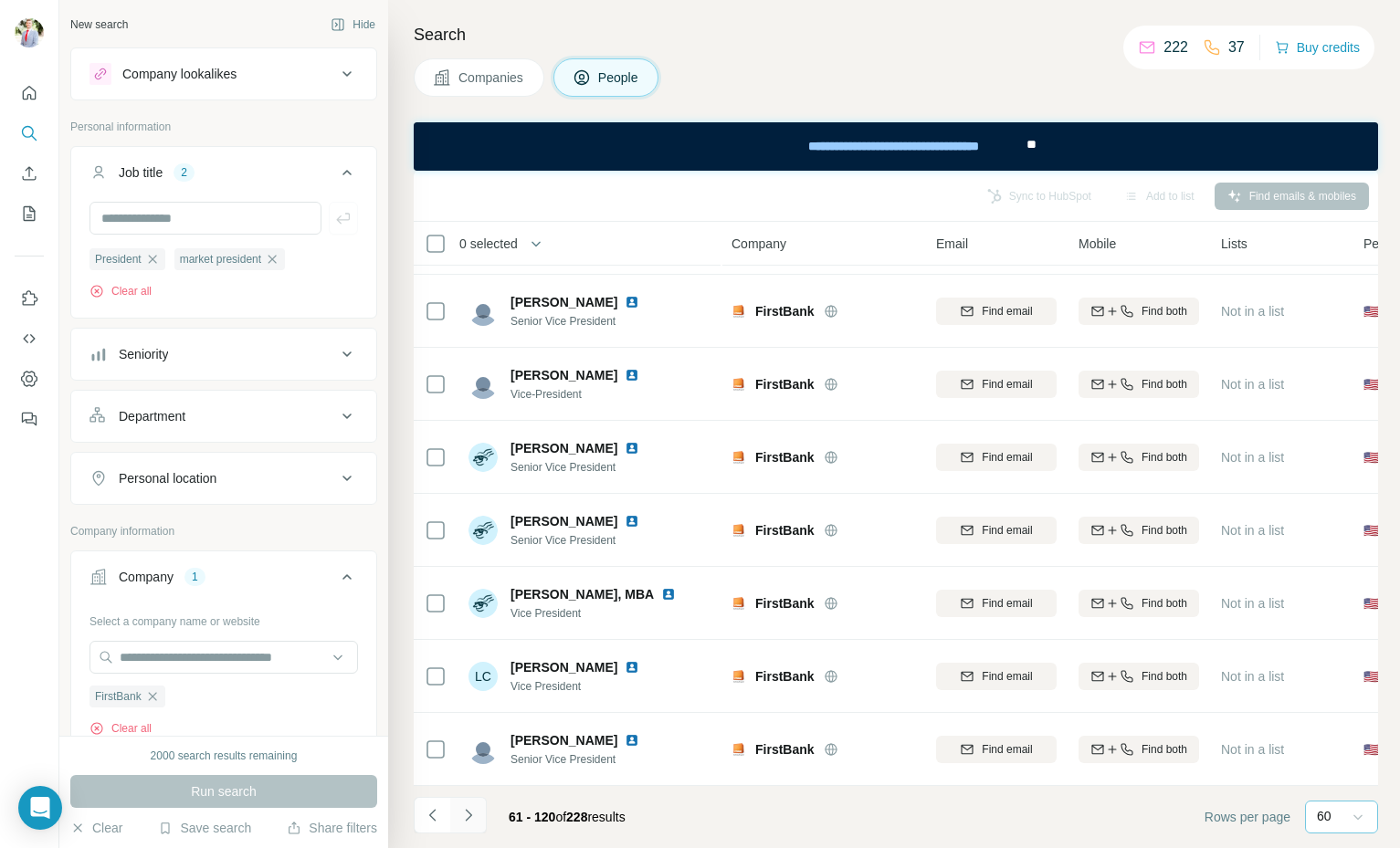
click at [466, 822] on icon "Navigate to next page" at bounding box center [468, 815] width 18 height 18
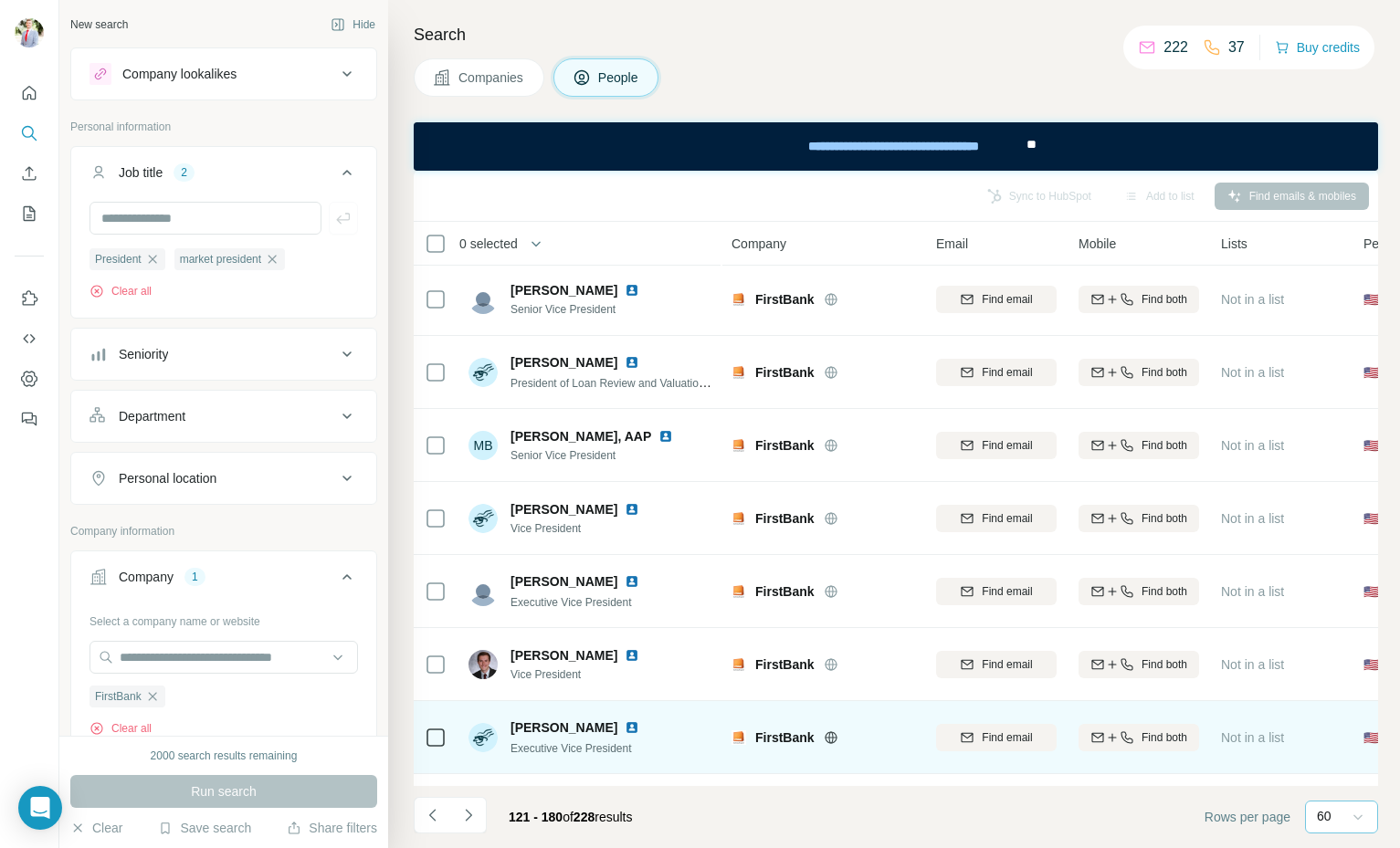
scroll to position [0, 0]
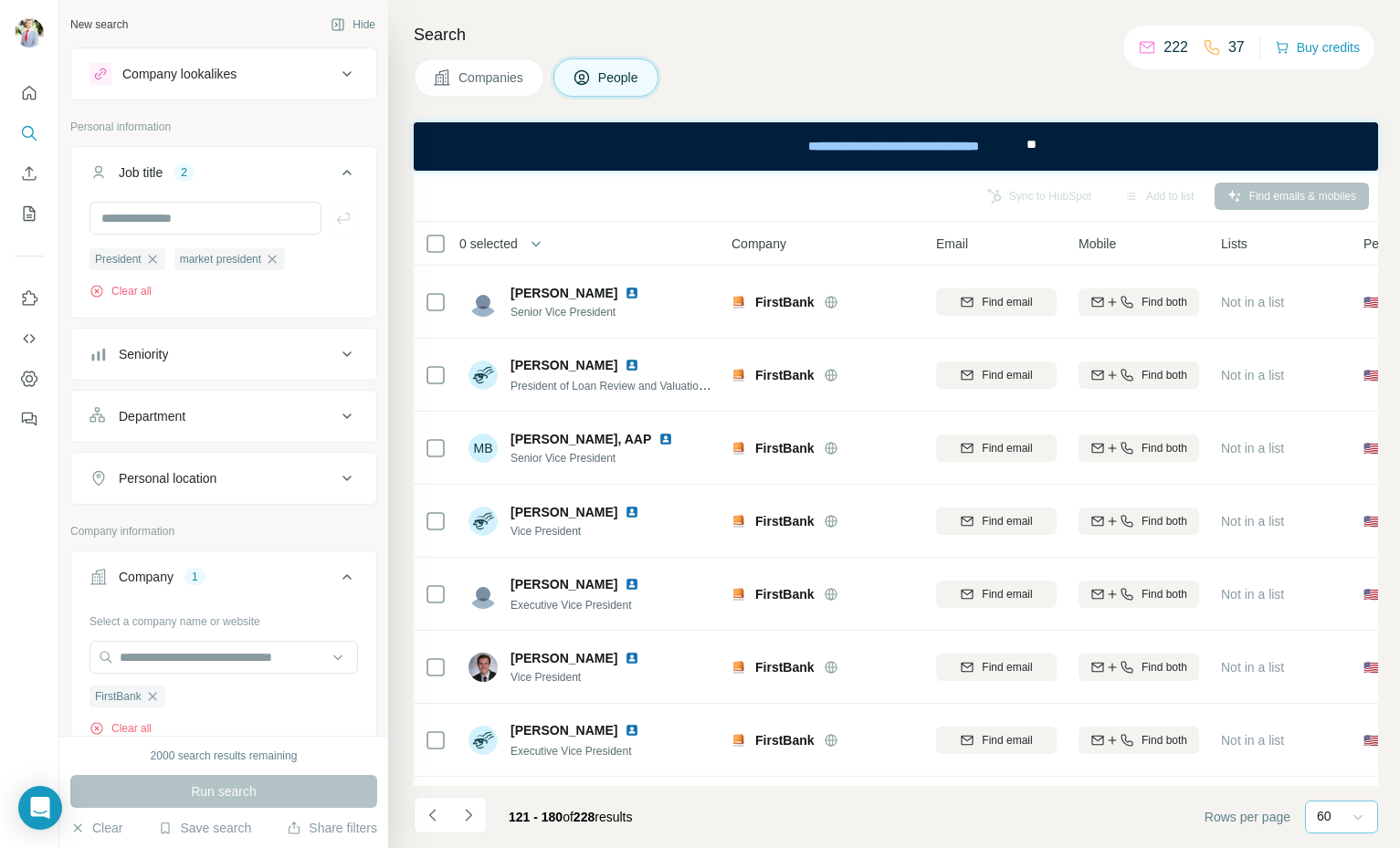
click at [479, 819] on button "Navigate to next page" at bounding box center [469, 815] width 37 height 37
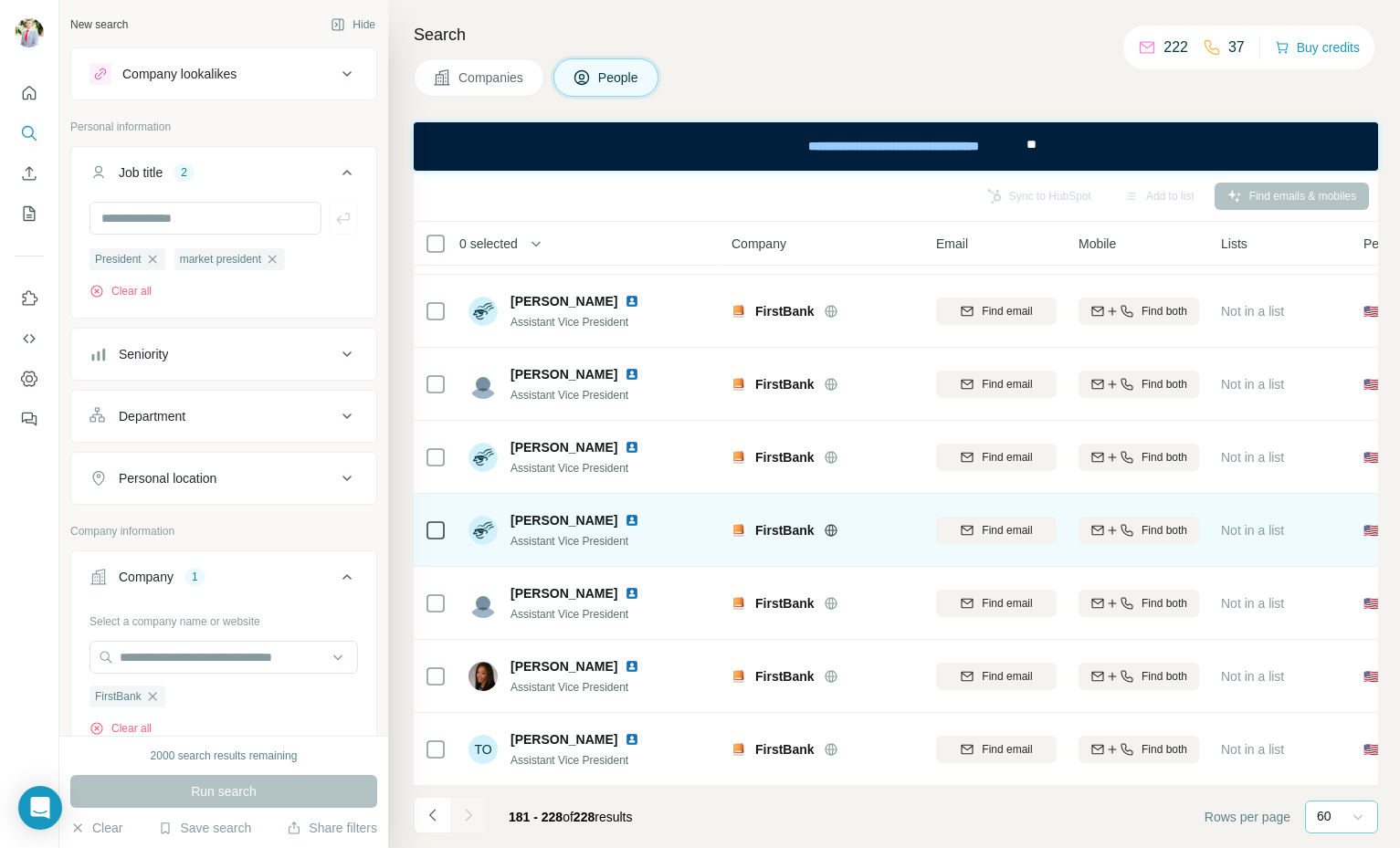
scroll to position [2995, 0]
